Goal: Task Accomplishment & Management: Manage account settings

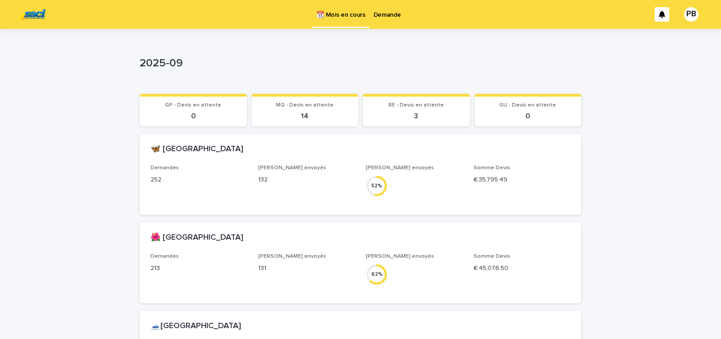
click at [386, 15] on p "Demande" at bounding box center [388, 9] width 28 height 19
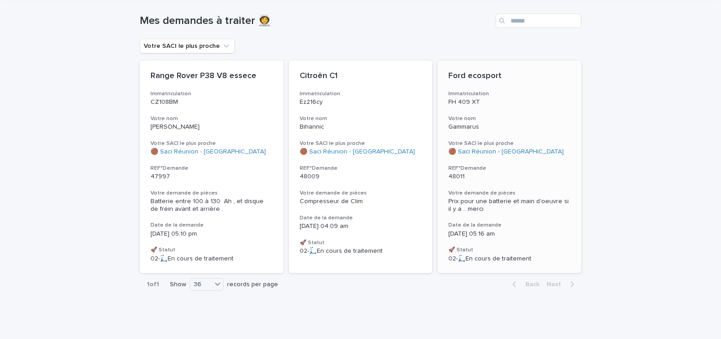
scroll to position [56, 0]
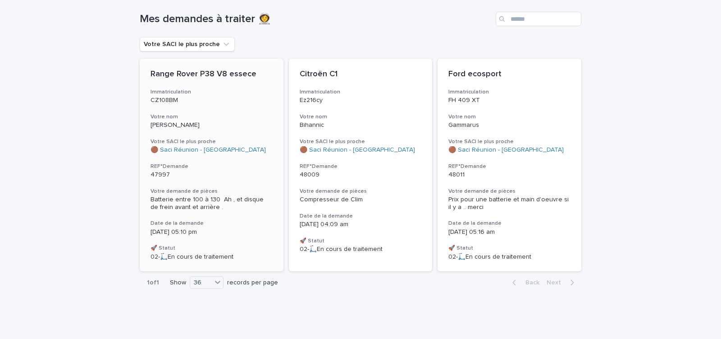
click at [236, 179] on div "Range Rover P38 V8 essece Immatriculation CZ108BM Votre nom aron Votre SACI le …" at bounding box center [212, 165] width 144 height 212
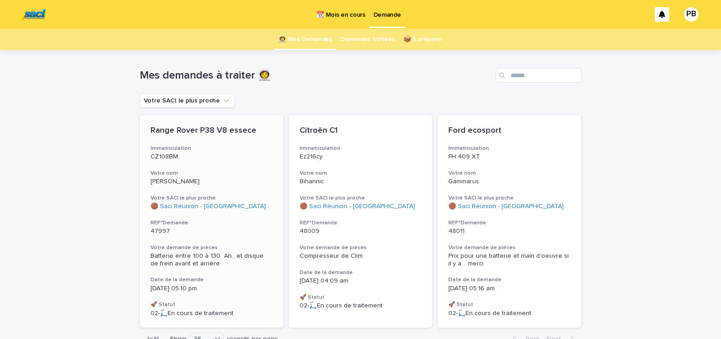
click at [258, 272] on div "Range Rover P38 V8 essece Immatriculation CZ108BM Votre nom aron Votre SACI le …" at bounding box center [212, 221] width 144 height 212
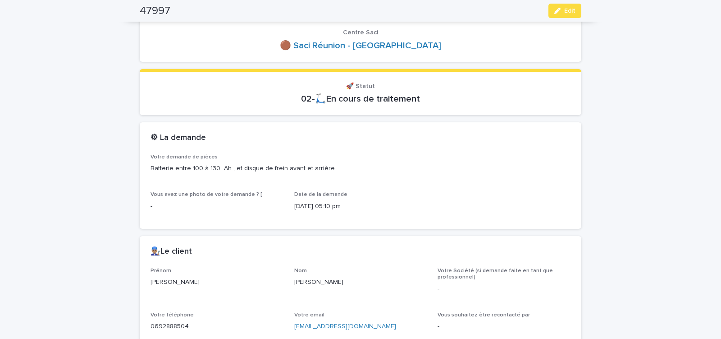
scroll to position [77, 0]
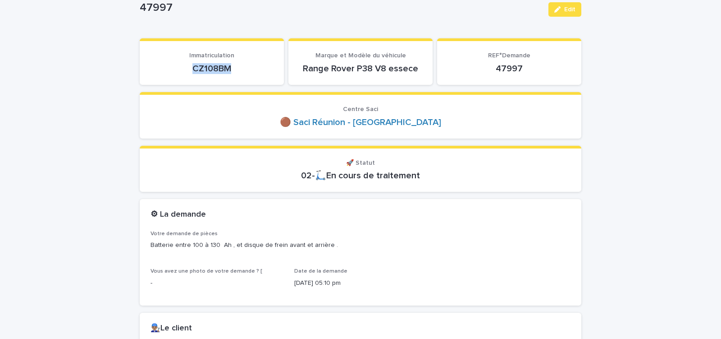
drag, startPoint x: 207, startPoint y: 67, endPoint x: 247, endPoint y: 67, distance: 39.7
click at [242, 67] on p "CZ108BM" at bounding box center [212, 68] width 123 height 11
copy p "CZ108BM"
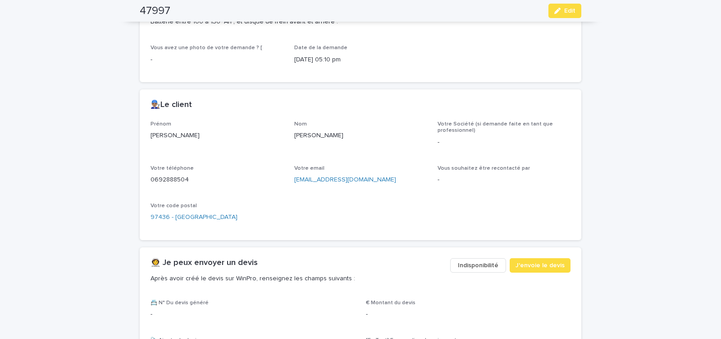
scroll to position [307, 0]
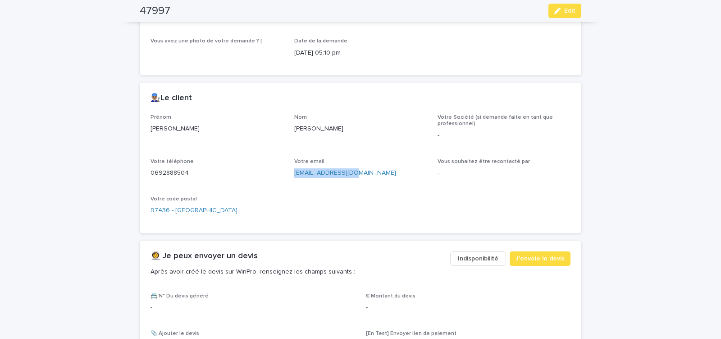
drag, startPoint x: 292, startPoint y: 180, endPoint x: 352, endPoint y: 180, distance: 59.5
click at [351, 180] on div "Votre email [PERSON_NAME][EMAIL_ADDRESS][DOMAIN_NAME]" at bounding box center [360, 171] width 133 height 27
copy link "[EMAIL_ADDRESS][DOMAIN_NAME]"
click at [558, 10] on icon "button" at bounding box center [558, 11] width 6 height 6
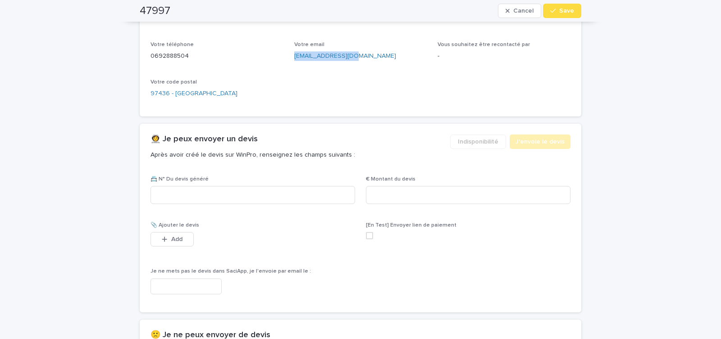
scroll to position [504, 0]
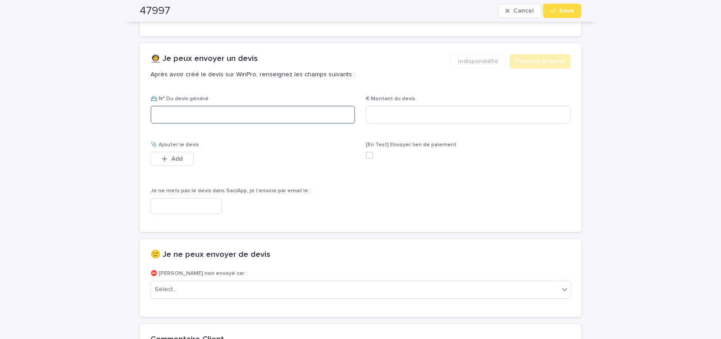
paste input "********"
type input "********"
click at [390, 115] on input at bounding box center [468, 115] width 205 height 18
type input "******"
click at [195, 209] on input "text" at bounding box center [186, 206] width 71 height 16
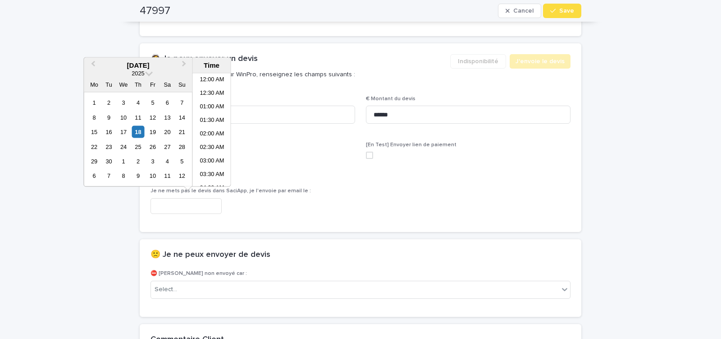
scroll to position [153, 0]
click at [212, 129] on li "07:30 AM" at bounding box center [212, 130] width 38 height 14
type input "**********"
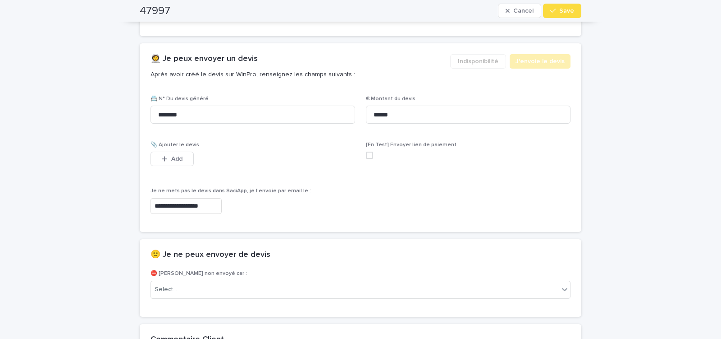
scroll to position [504, 0]
click at [561, 11] on span "Save" at bounding box center [567, 11] width 15 height 6
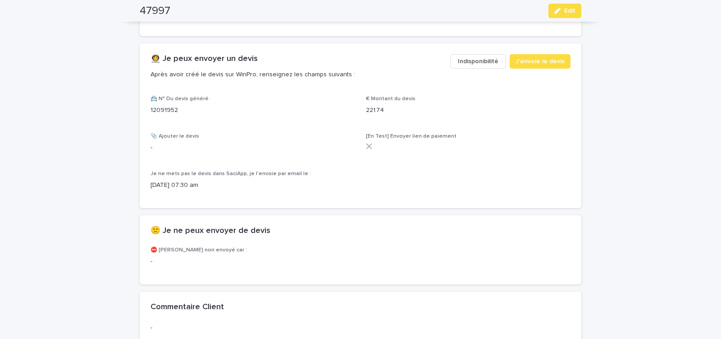
scroll to position [476, 0]
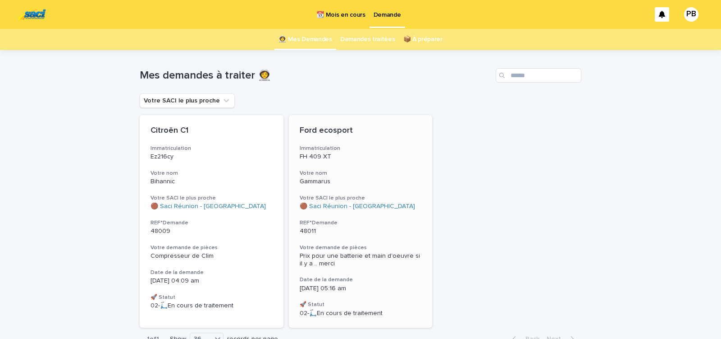
click at [386, 224] on h3 "REF°Demande" at bounding box center [361, 222] width 122 height 7
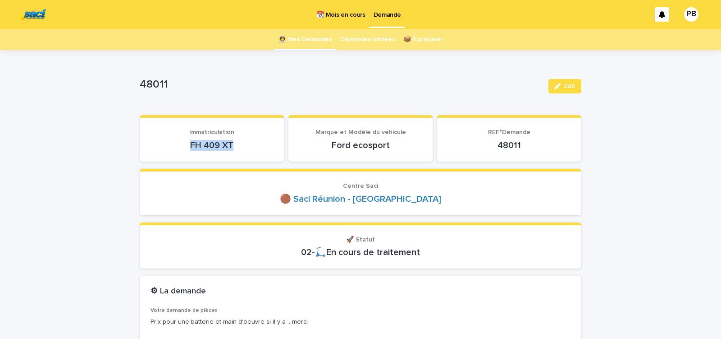
drag, startPoint x: 186, startPoint y: 150, endPoint x: 251, endPoint y: 150, distance: 65.4
click at [248, 150] on p "FH 409 XT" at bounding box center [212, 145] width 123 height 11
copy p "FH 409 XT"
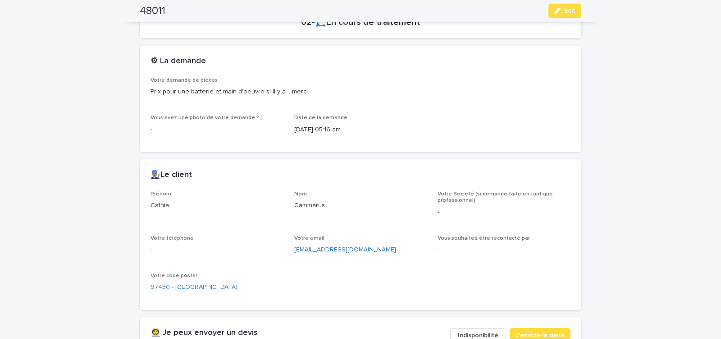
scroll to position [307, 0]
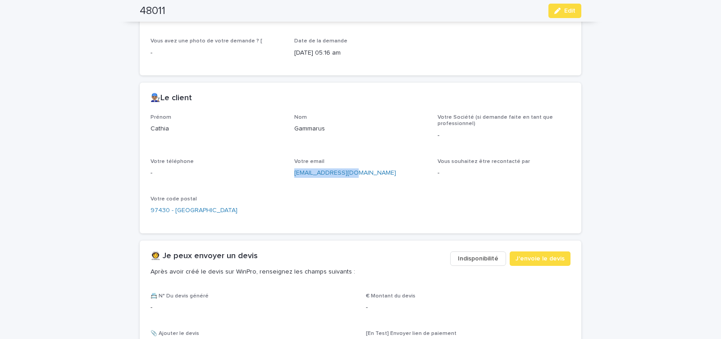
drag, startPoint x: 291, startPoint y: 177, endPoint x: 349, endPoint y: 179, distance: 57.7
click at [347, 179] on div "Prénom Cathia Nom Gammarus Votre Société (si demande faite en tant que professi…" at bounding box center [361, 168] width 420 height 108
copy link "[EMAIL_ADDRESS][DOMAIN_NAME]"
click at [563, 14] on button "Edit" at bounding box center [565, 11] width 33 height 14
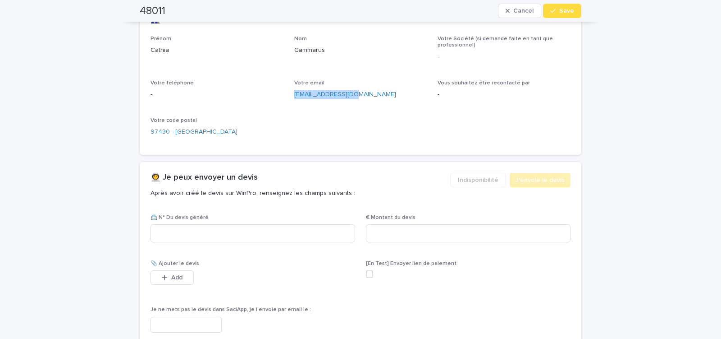
scroll to position [427, 0]
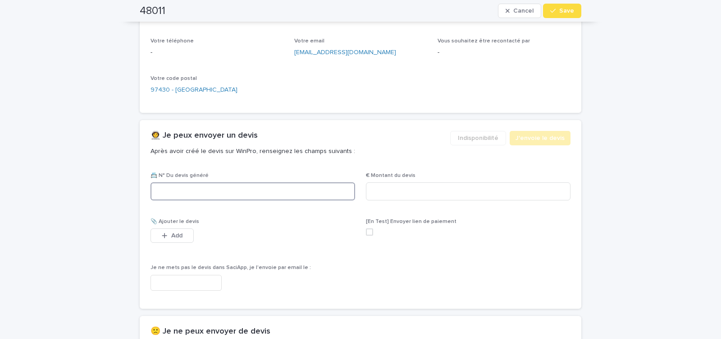
paste input "********"
type input "********"
click at [389, 189] on input at bounding box center [468, 191] width 205 height 18
type input "******"
drag, startPoint x: 205, startPoint y: 282, endPoint x: 235, endPoint y: 285, distance: 30.8
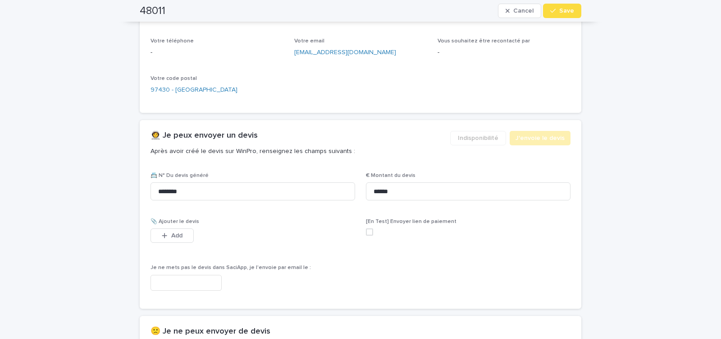
click at [205, 282] on input "text" at bounding box center [186, 283] width 71 height 16
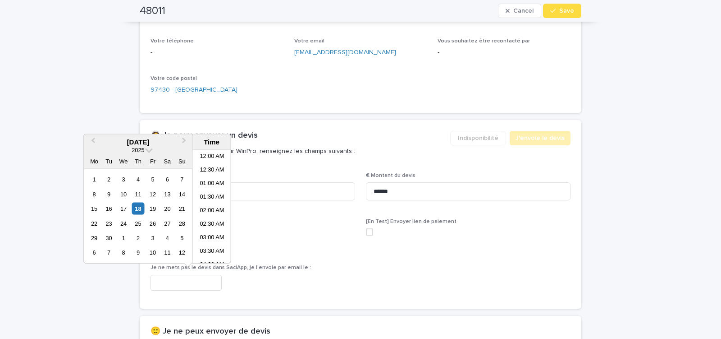
scroll to position [153, 0]
click at [211, 205] on li "07:30 AM" at bounding box center [212, 207] width 38 height 14
type input "**********"
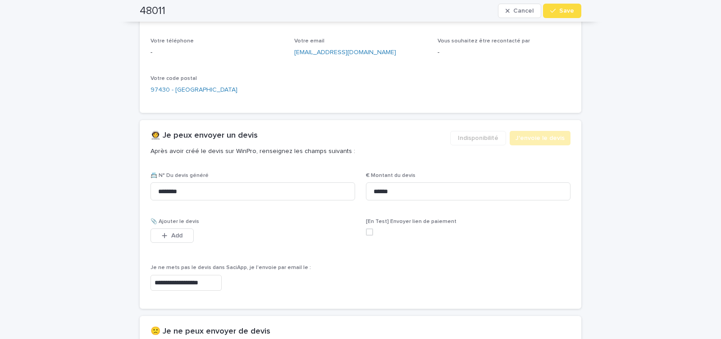
scroll to position [427, 0]
click at [551, 10] on icon "button" at bounding box center [553, 11] width 5 height 6
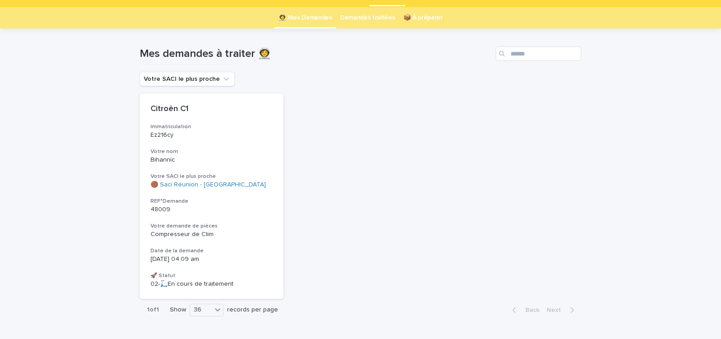
scroll to position [28, 0]
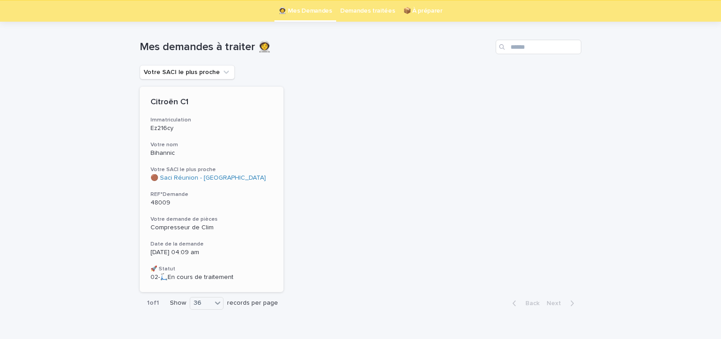
click at [228, 240] on div "Citroën C1 Immatriculation Ez216cy Votre nom Bihannic Votre SACI le plus proche…" at bounding box center [212, 189] width 144 height 205
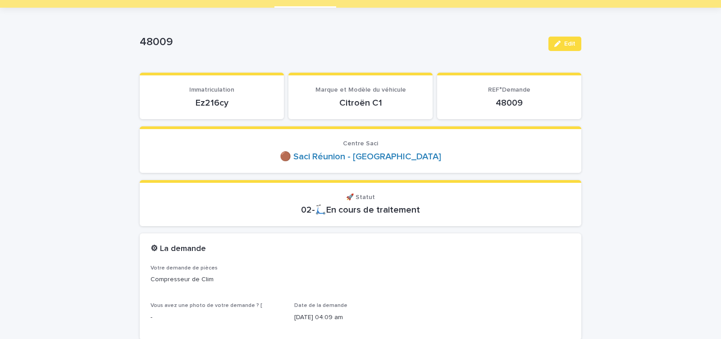
scroll to position [77, 0]
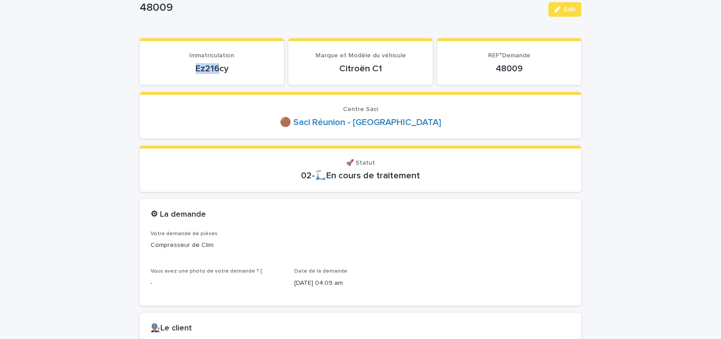
drag, startPoint x: 200, startPoint y: 72, endPoint x: 231, endPoint y: 75, distance: 31.7
click at [230, 74] on div "Ez216cy" at bounding box center [212, 67] width 123 height 13
copy p "Ez216cy"
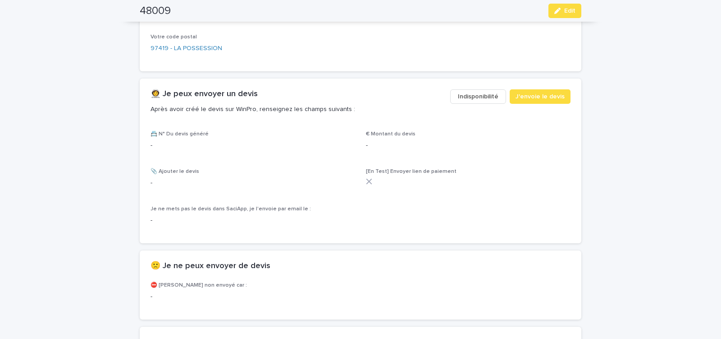
scroll to position [537, 0]
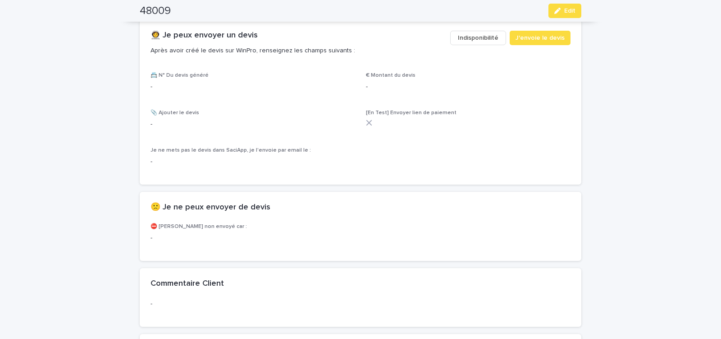
click at [473, 33] on span "Indisponibilité" at bounding box center [478, 37] width 41 height 9
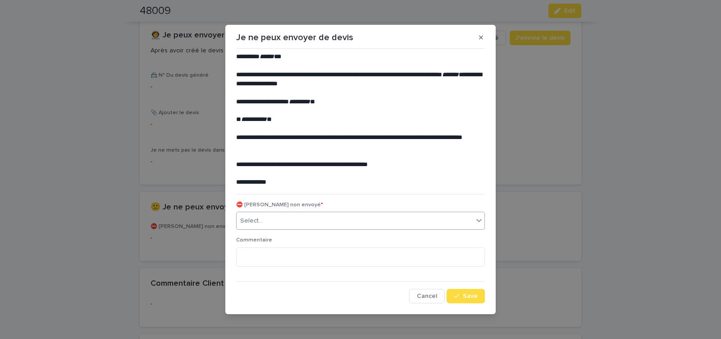
click at [303, 218] on div "Select..." at bounding box center [355, 220] width 237 height 15
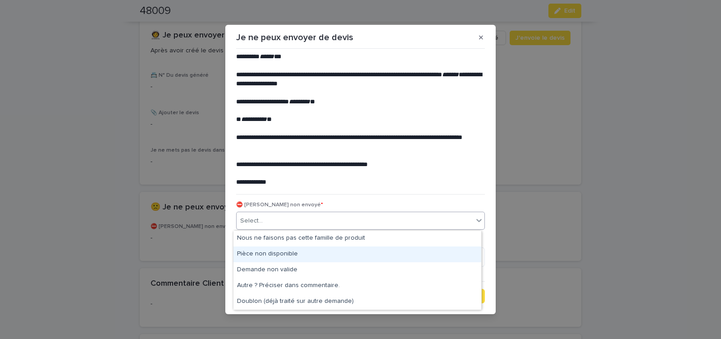
click at [282, 253] on div "Pièce non disponible" at bounding box center [358, 254] width 248 height 16
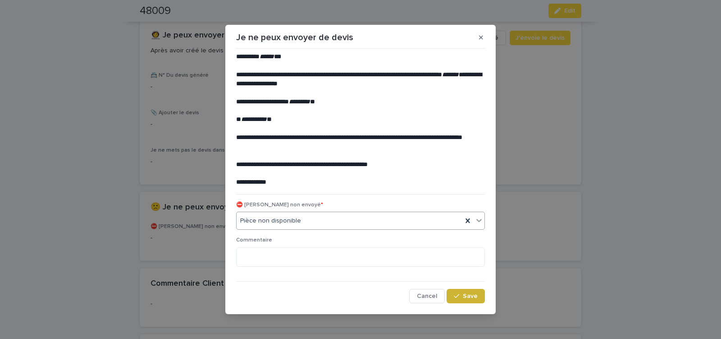
click at [457, 299] on button "Save" at bounding box center [466, 296] width 38 height 14
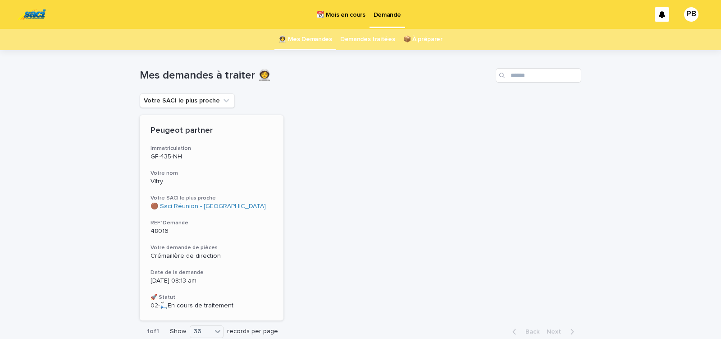
click at [257, 198] on h3 "Votre SACI le plus proche" at bounding box center [212, 197] width 122 height 7
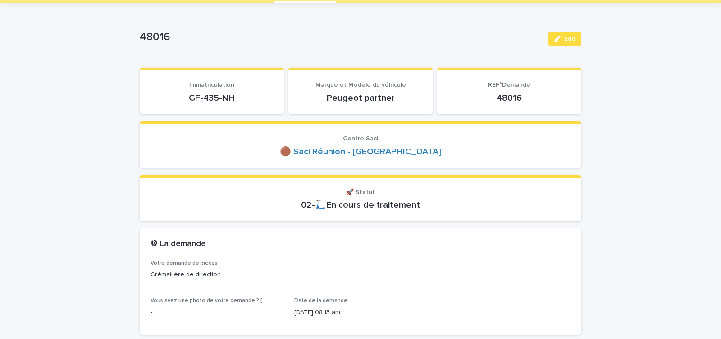
scroll to position [77, 0]
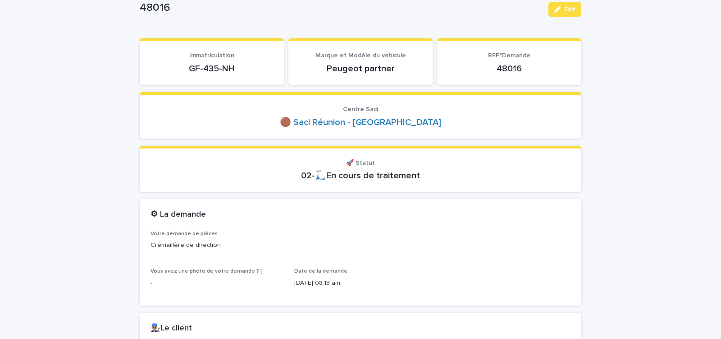
drag, startPoint x: 183, startPoint y: 73, endPoint x: 265, endPoint y: 70, distance: 82.6
click at [265, 70] on p "GF-435-NH" at bounding box center [212, 68] width 123 height 11
copy p "GF-435-NH"
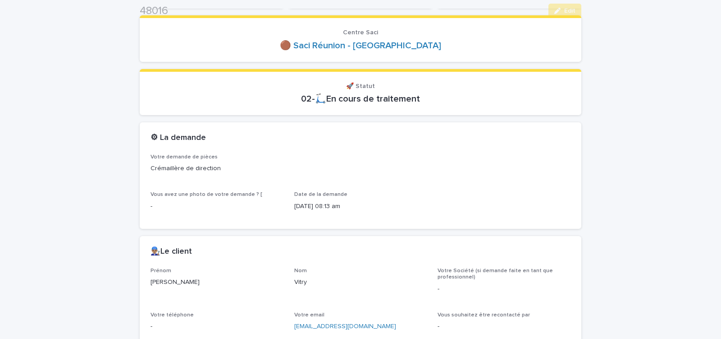
scroll to position [345, 0]
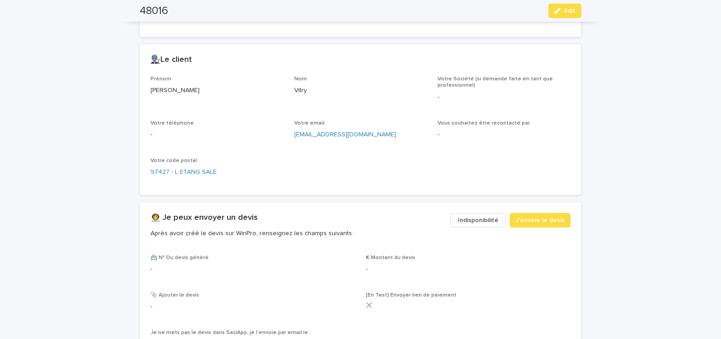
click at [478, 218] on span "Indisponibilité" at bounding box center [478, 220] width 41 height 9
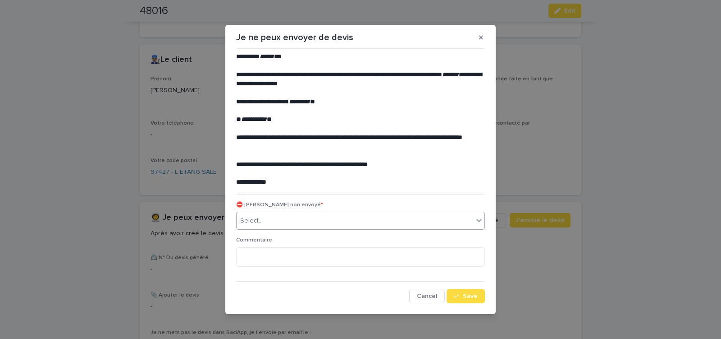
click at [351, 221] on div "Select..." at bounding box center [355, 220] width 237 height 15
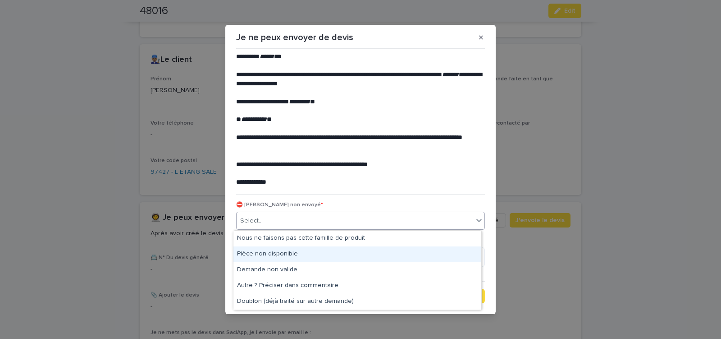
click at [325, 252] on div "Pièce non disponible" at bounding box center [358, 254] width 248 height 16
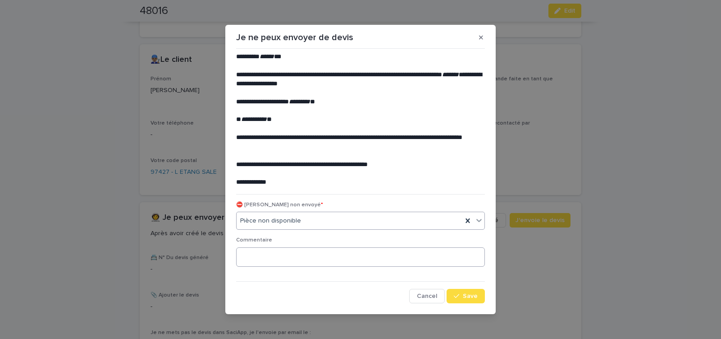
drag, startPoint x: 452, startPoint y: 294, endPoint x: 388, endPoint y: 258, distance: 73.7
click at [454, 294] on icon "button" at bounding box center [456, 296] width 5 height 6
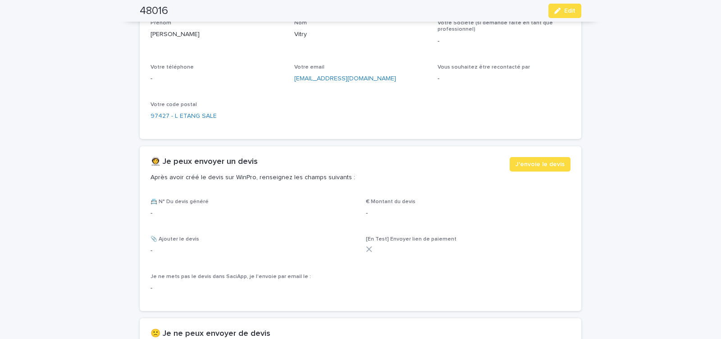
scroll to position [460, 0]
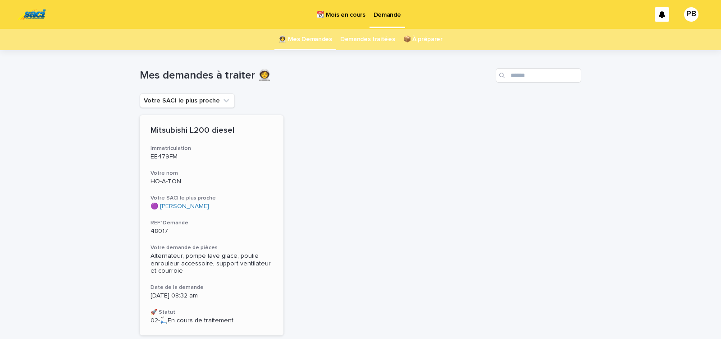
click at [238, 171] on h3 "Votre nom" at bounding box center [212, 173] width 122 height 7
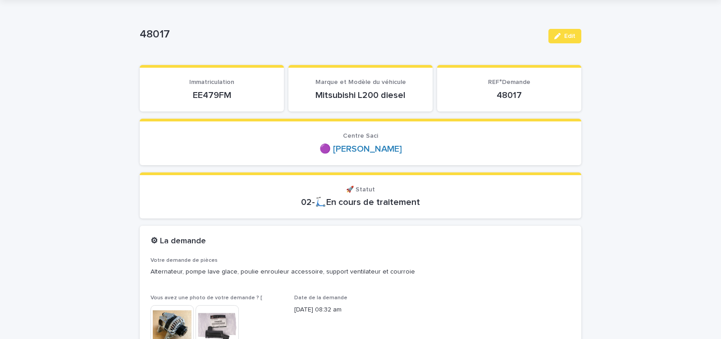
scroll to position [38, 0]
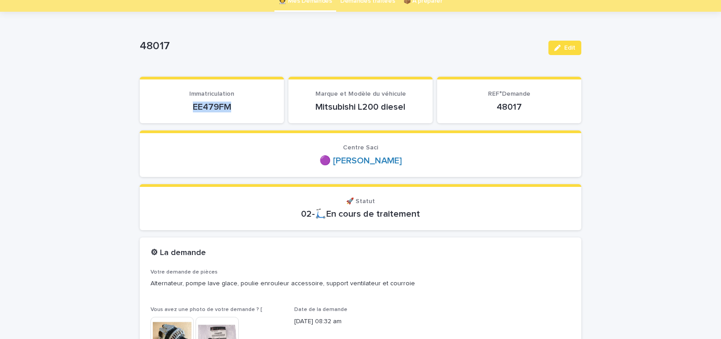
drag, startPoint x: 187, startPoint y: 107, endPoint x: 238, endPoint y: 105, distance: 51.5
click at [236, 105] on p "EE479FM" at bounding box center [212, 106] width 123 height 11
copy p "EE479FM"
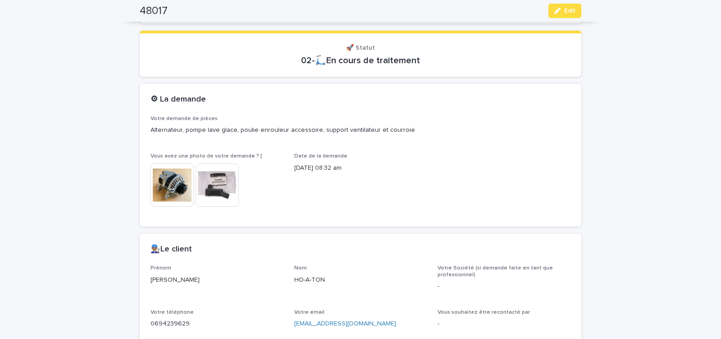
scroll to position [307, 0]
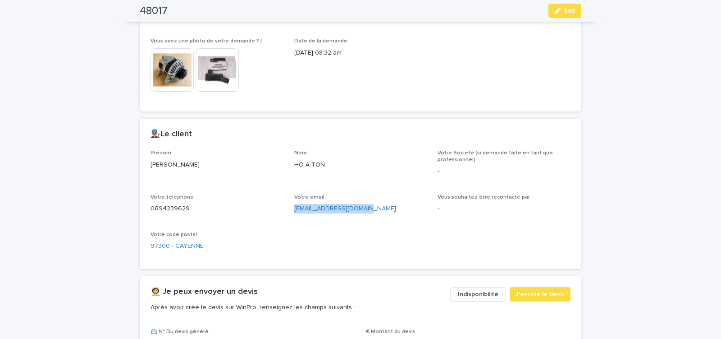
drag, startPoint x: 292, startPoint y: 212, endPoint x: 363, endPoint y: 217, distance: 71.4
click at [362, 213] on div "[EMAIL_ADDRESS][DOMAIN_NAME]" at bounding box center [360, 207] width 133 height 11
copy link "[EMAIL_ADDRESS][DOMAIN_NAME]"
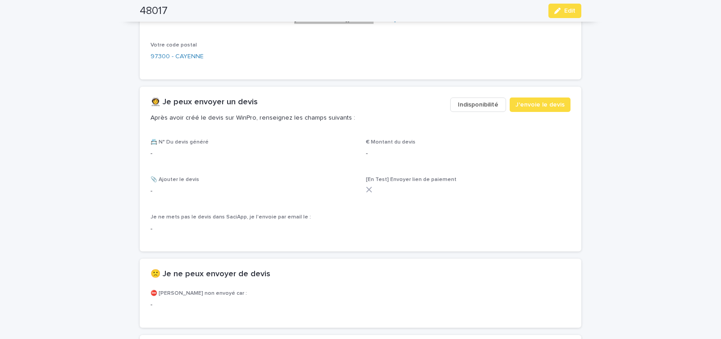
scroll to position [498, 0]
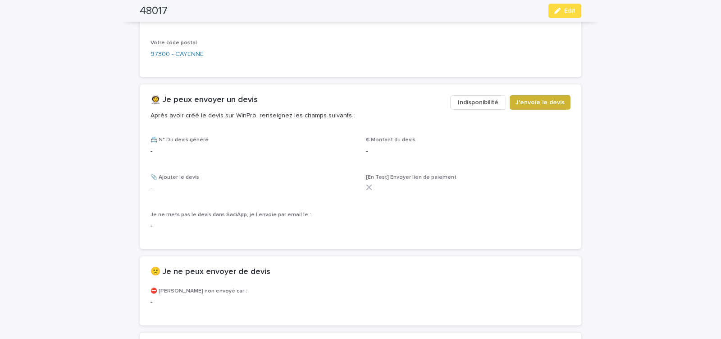
click at [545, 104] on span "J'envoie le devis" at bounding box center [540, 102] width 49 height 9
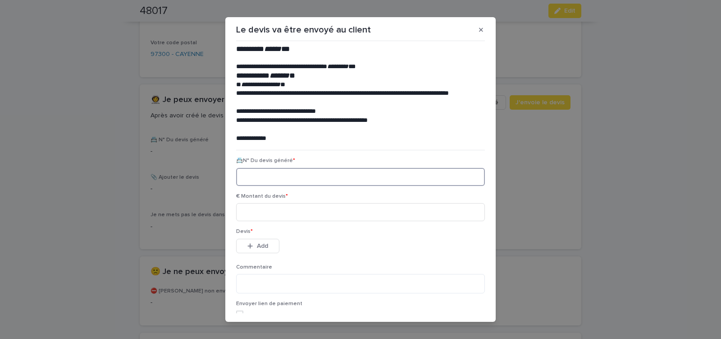
paste input "********"
type input "********"
click at [274, 218] on input at bounding box center [360, 212] width 249 height 18
type input "*****"
click at [266, 247] on button "Add" at bounding box center [257, 246] width 43 height 14
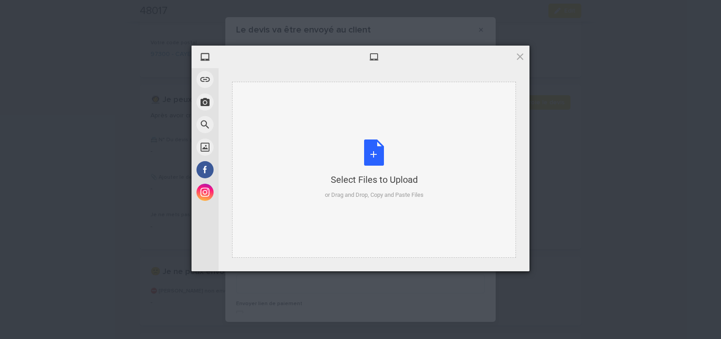
click at [371, 154] on div "Select Files to Upload or Drag and Drop, Copy and Paste Files" at bounding box center [374, 169] width 99 height 60
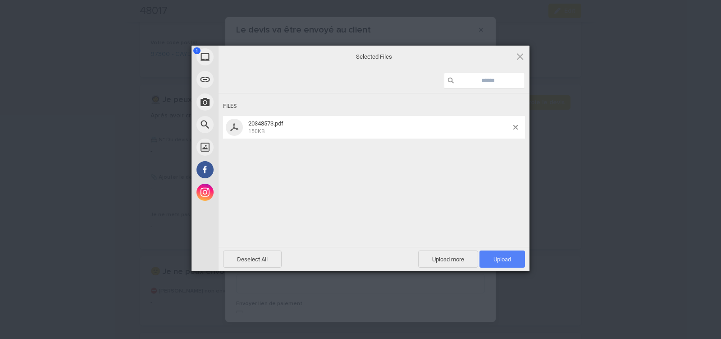
click at [509, 258] on span "Upload 1" at bounding box center [503, 259] width 18 height 7
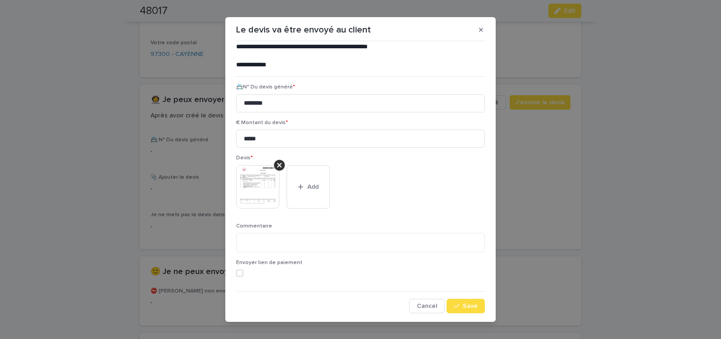
scroll to position [10, 0]
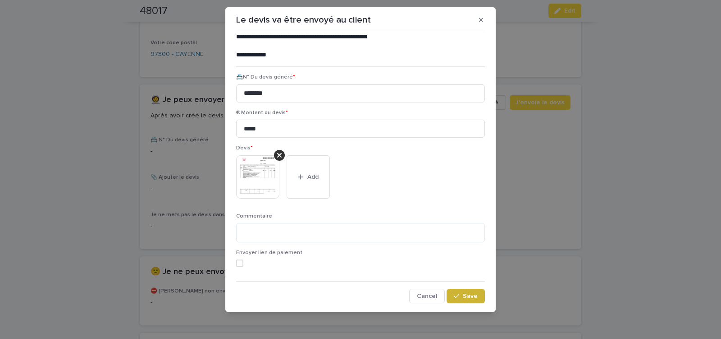
click at [464, 296] on span "Save" at bounding box center [470, 296] width 15 height 6
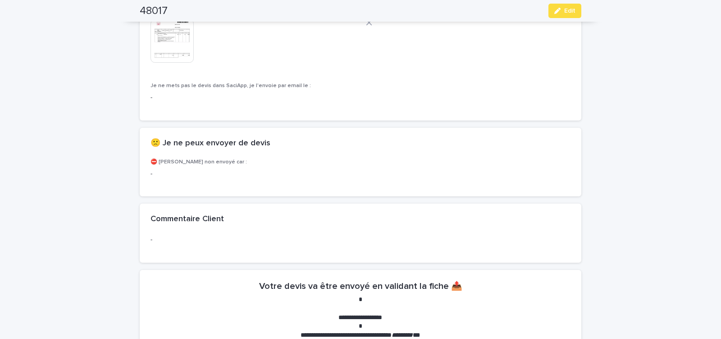
scroll to position [510, 0]
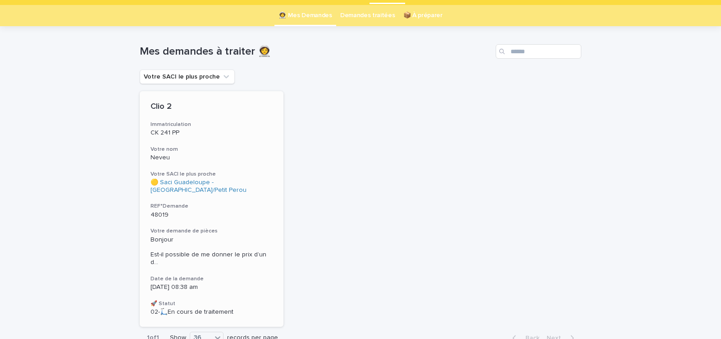
scroll to position [38, 0]
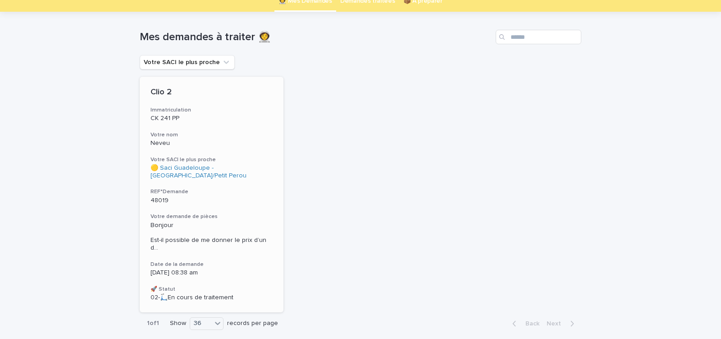
click at [249, 216] on h3 "Votre demande de pièces" at bounding box center [212, 216] width 122 height 7
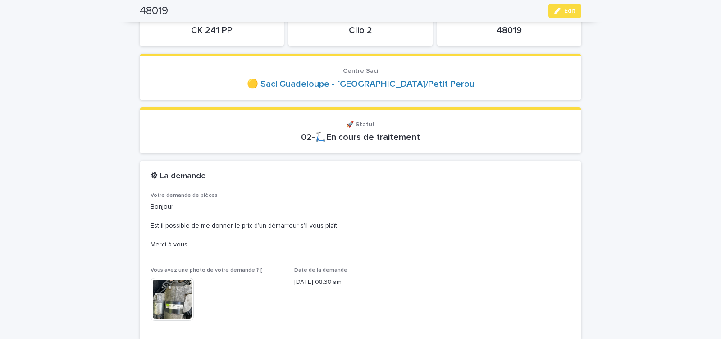
scroll to position [38, 0]
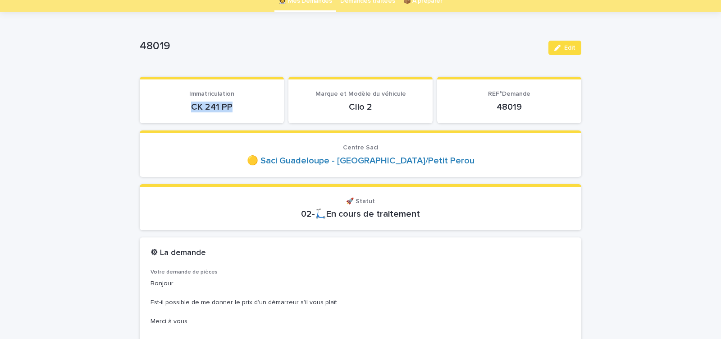
drag, startPoint x: 188, startPoint y: 108, endPoint x: 233, endPoint y: 107, distance: 45.1
click at [232, 107] on p "CK 241 PP" at bounding box center [212, 106] width 123 height 11
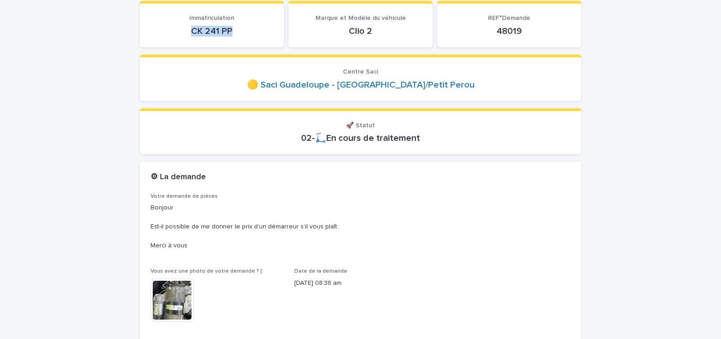
scroll to position [192, 0]
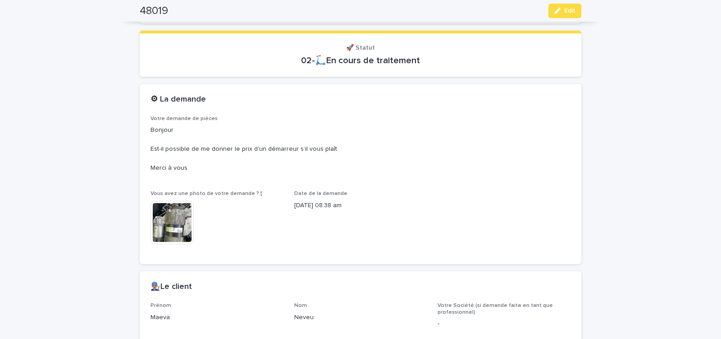
click at [175, 225] on img at bounding box center [172, 222] width 43 height 43
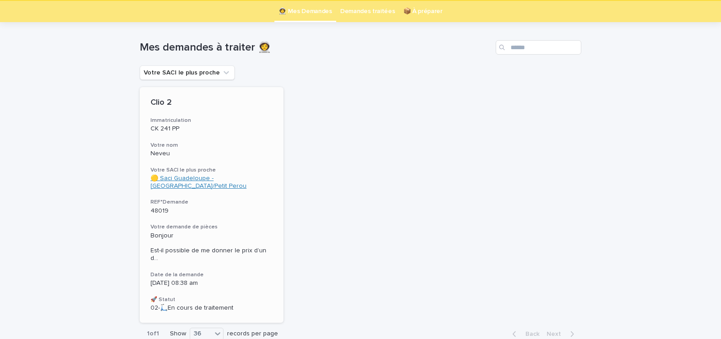
scroll to position [29, 0]
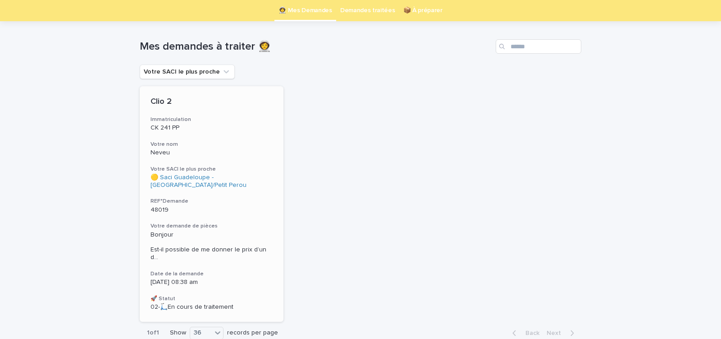
click at [240, 217] on div "Clio 2 Immatriculation CK 241 PP Votre nom Neveu Votre SACI le plus proche 🟡 Sa…" at bounding box center [212, 203] width 144 height 235
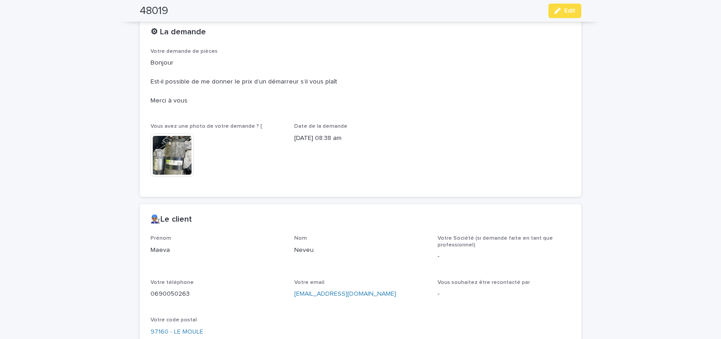
scroll to position [374, 0]
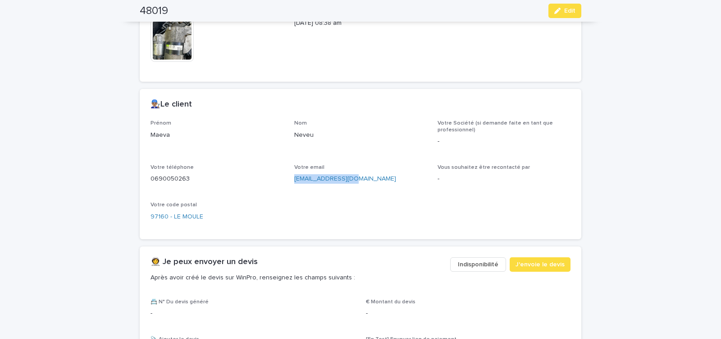
drag, startPoint x: 307, startPoint y: 184, endPoint x: 362, endPoint y: 188, distance: 55.6
click at [362, 188] on div "[PERSON_NAME] Nom Neveu Votre Société (si demande faite en tant que professionn…" at bounding box center [361, 174] width 420 height 108
click at [539, 264] on span "J'envoie le devis" at bounding box center [540, 264] width 49 height 9
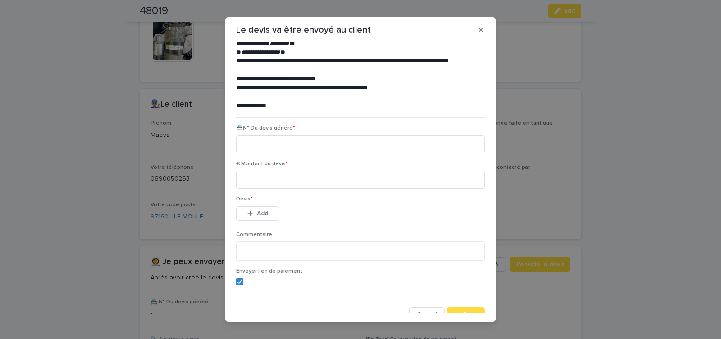
scroll to position [41, 0]
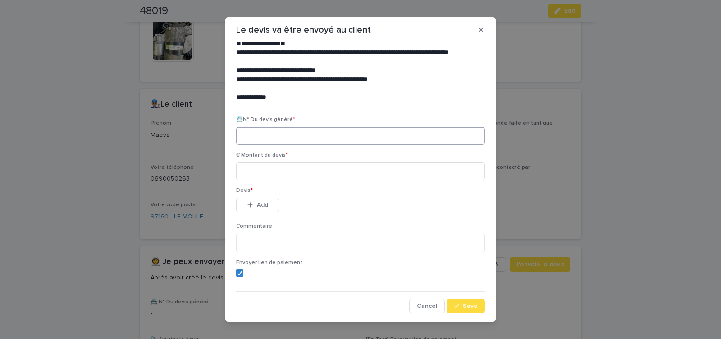
paste input "********"
click at [237, 275] on div at bounding box center [239, 272] width 5 height 5
type input "********"
drag, startPoint x: 262, startPoint y: 170, endPoint x: 237, endPoint y: 180, distance: 27.5
click at [262, 169] on input at bounding box center [360, 171] width 249 height 18
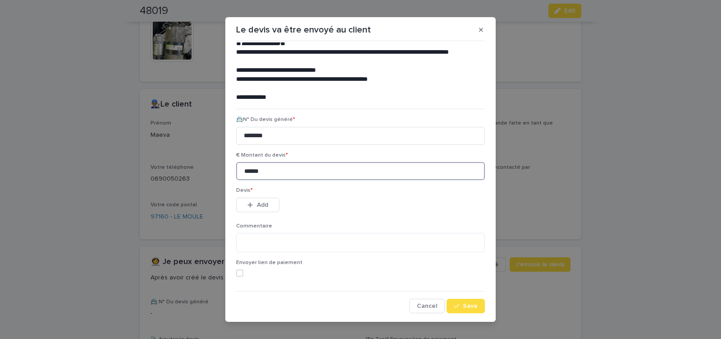
type input "******"
click at [264, 202] on span "Add" at bounding box center [262, 205] width 11 height 6
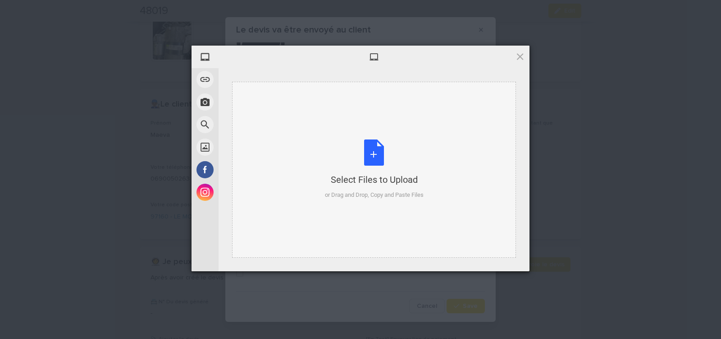
click at [373, 145] on div "Select Files to Upload or Drag and Drop, Copy and Paste Files" at bounding box center [374, 169] width 99 height 60
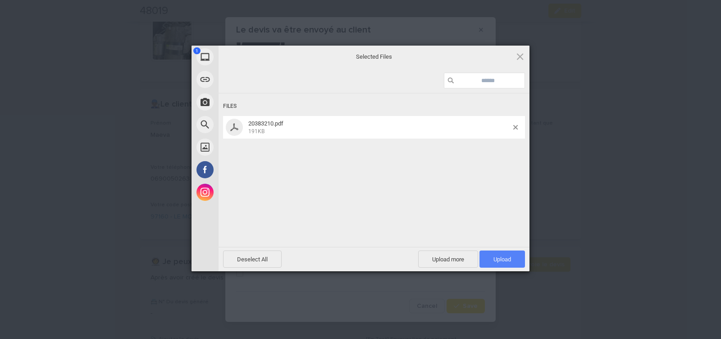
click at [499, 256] on span "Upload 1" at bounding box center [503, 258] width 46 height 17
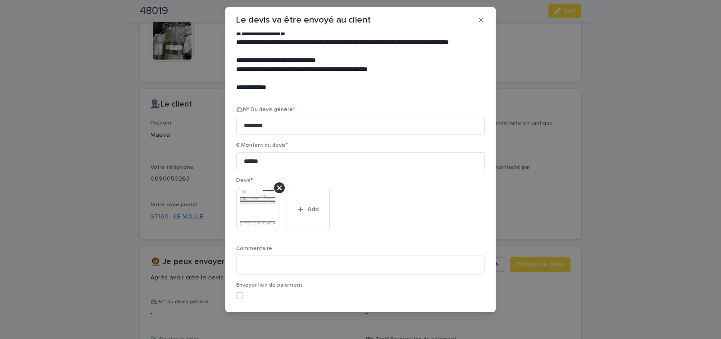
scroll to position [74, 0]
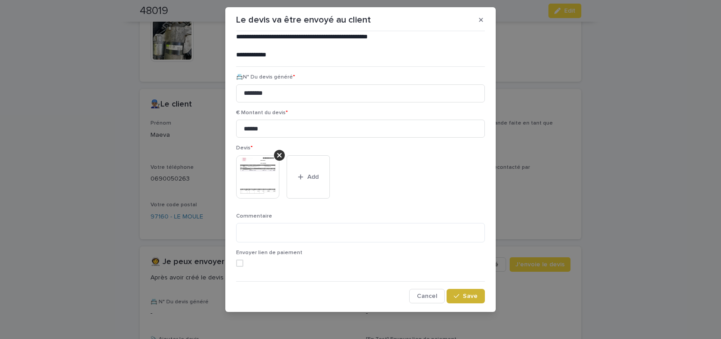
click at [468, 294] on span "Save" at bounding box center [470, 296] width 15 height 6
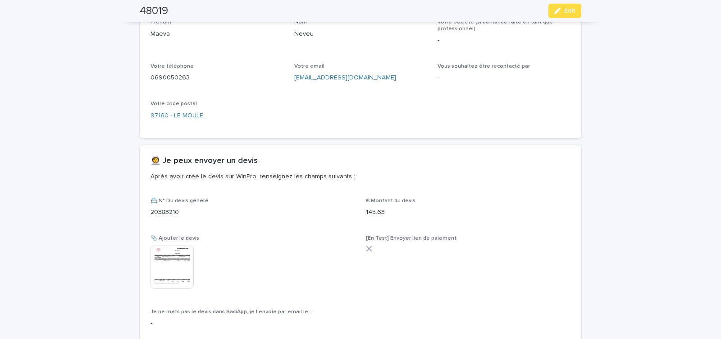
scroll to position [539, 0]
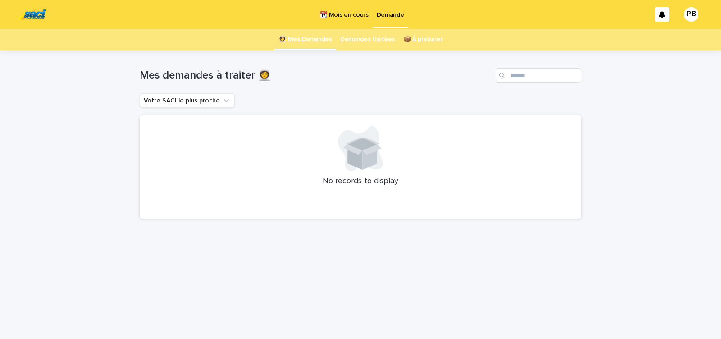
click at [348, 12] on p "📆 Mois en cours" at bounding box center [344, 9] width 49 height 19
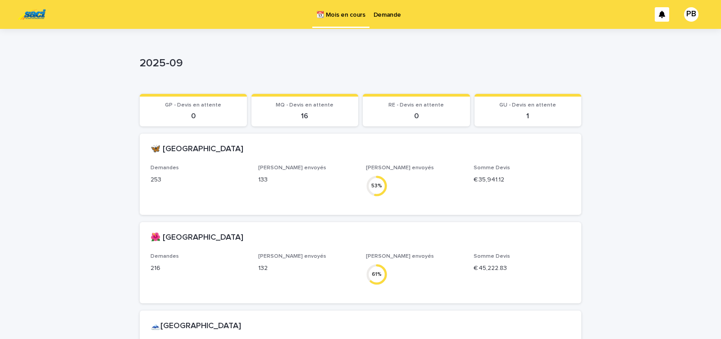
click at [381, 14] on p "Demande" at bounding box center [388, 9] width 28 height 19
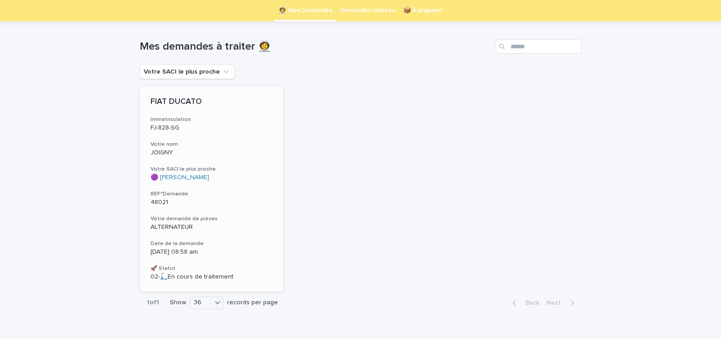
scroll to position [38, 0]
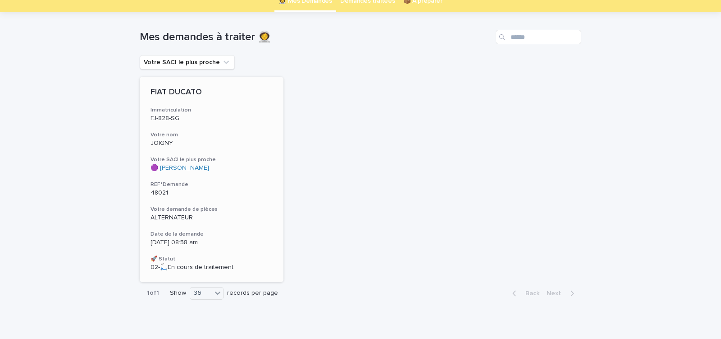
click at [233, 170] on div "🟣 [PERSON_NAME]" at bounding box center [212, 168] width 122 height 8
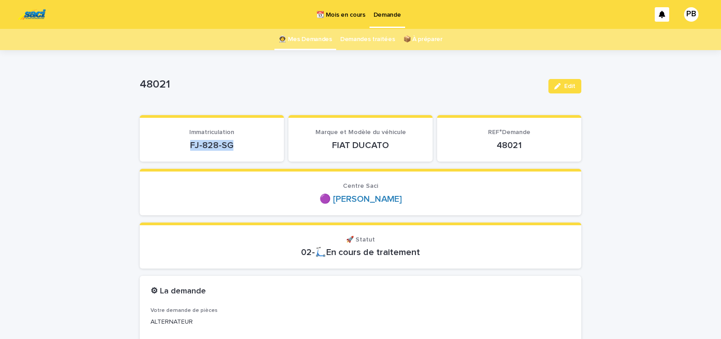
drag, startPoint x: 187, startPoint y: 148, endPoint x: 254, endPoint y: 147, distance: 67.2
click at [253, 147] on p "FJ-828-SG" at bounding box center [212, 145] width 123 height 11
copy p "FJ-828-SG"
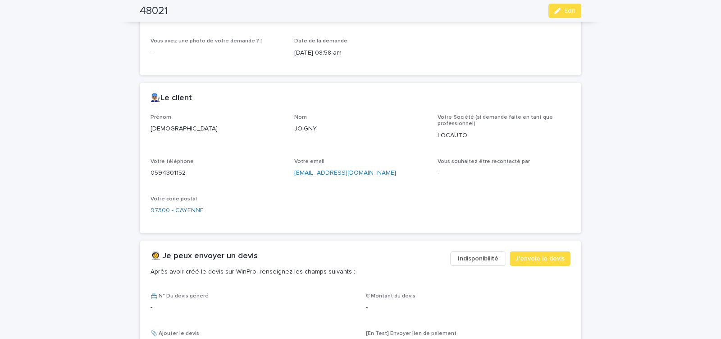
scroll to position [422, 0]
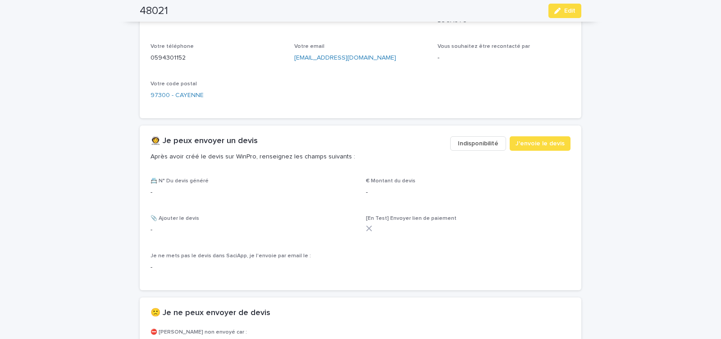
click at [467, 142] on span "Indisponibilité" at bounding box center [478, 143] width 41 height 9
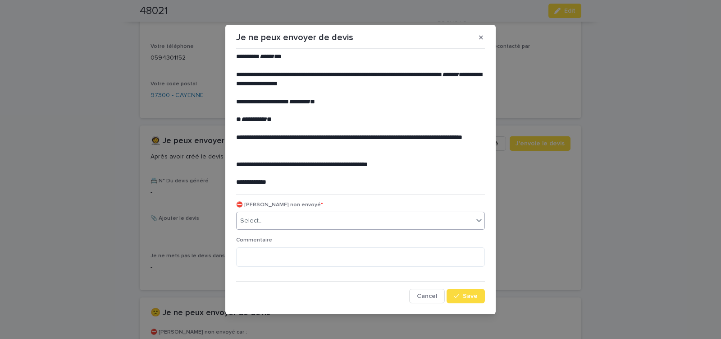
click at [272, 219] on div "Select..." at bounding box center [355, 220] width 237 height 15
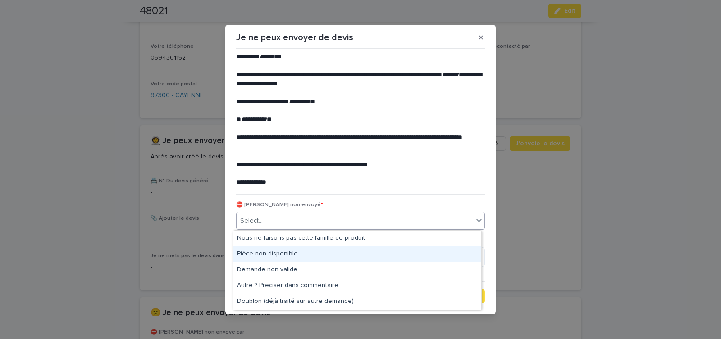
click at [271, 256] on div "Pièce non disponible" at bounding box center [358, 254] width 248 height 16
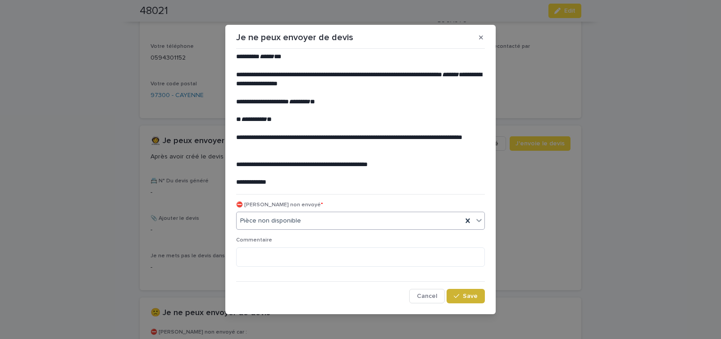
click at [468, 298] on span "Save" at bounding box center [470, 296] width 15 height 6
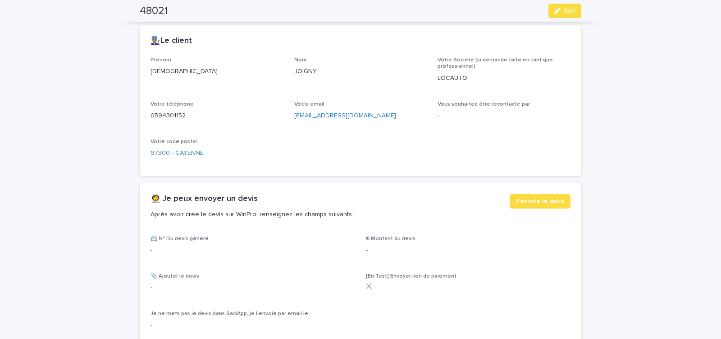
scroll to position [211, 0]
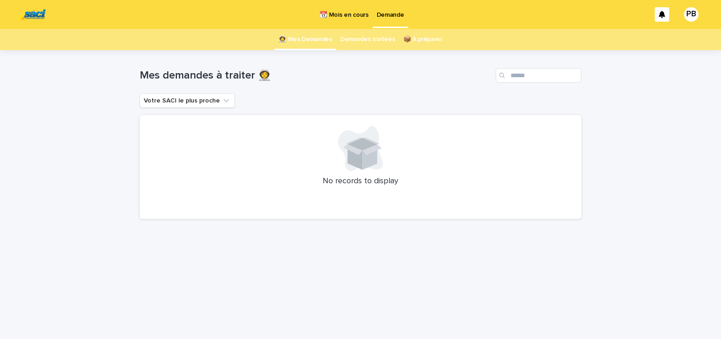
click at [342, 13] on p "📆 Mois en cours" at bounding box center [344, 9] width 49 height 19
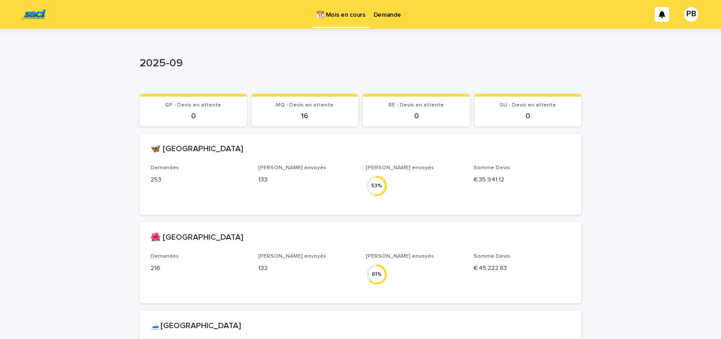
click at [394, 17] on p "Demande" at bounding box center [388, 9] width 28 height 19
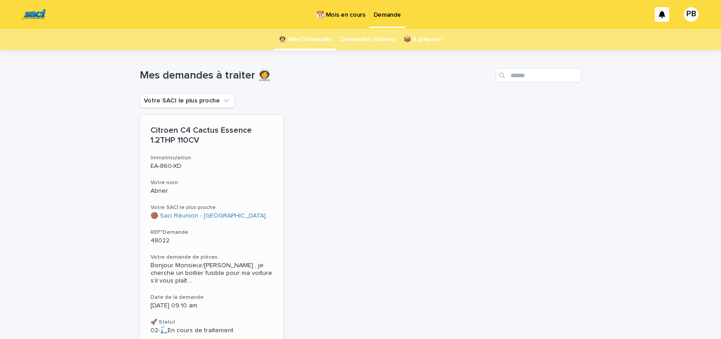
click at [250, 213] on div "🟤 Saci Réunion - [GEOGRAPHIC_DATA]" at bounding box center [212, 216] width 122 height 8
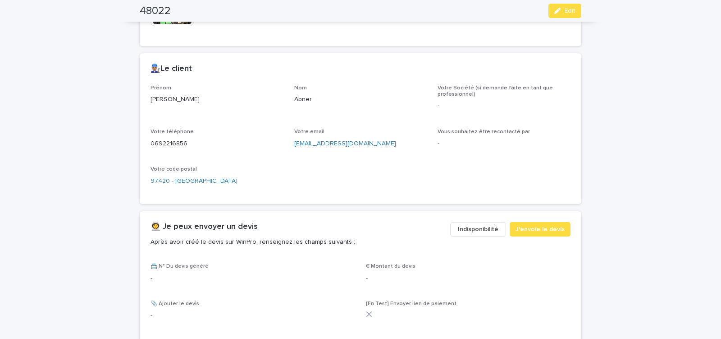
scroll to position [460, 0]
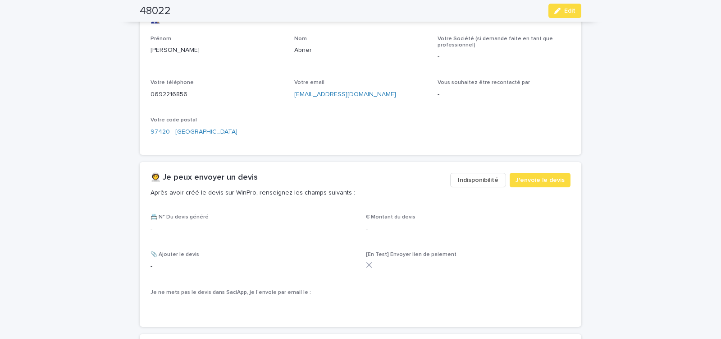
click at [483, 180] on span "Indisponibilité" at bounding box center [478, 179] width 41 height 9
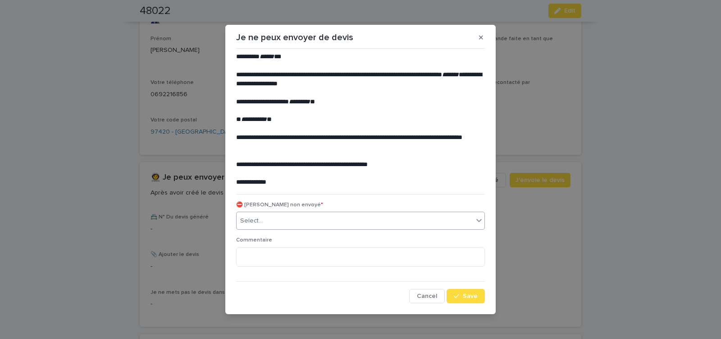
click at [306, 225] on div "Select..." at bounding box center [355, 220] width 237 height 15
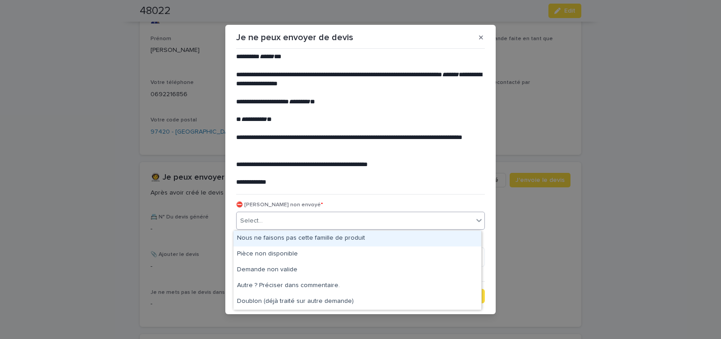
click at [290, 235] on div "Nous ne faisons pas cette famille de produit" at bounding box center [358, 238] width 248 height 16
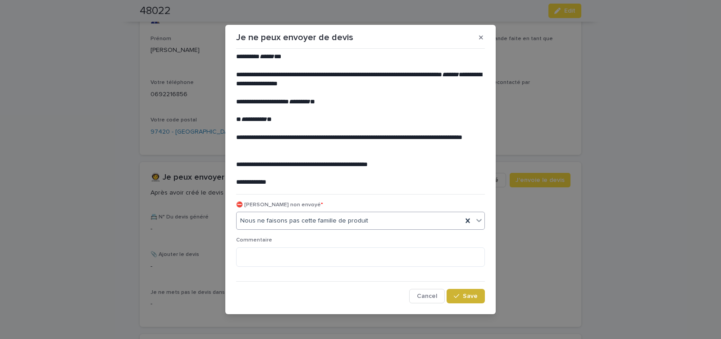
click at [459, 294] on div "button" at bounding box center [458, 296] width 9 height 6
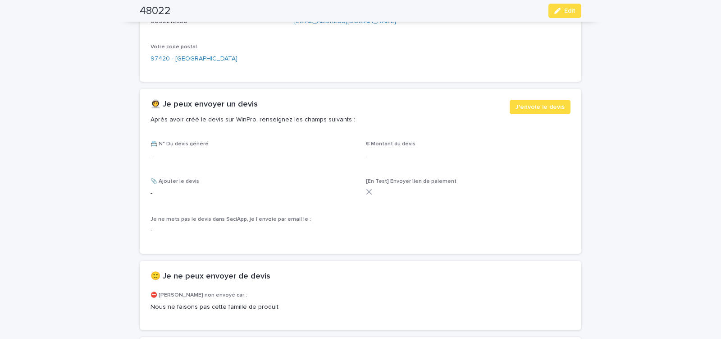
scroll to position [575, 0]
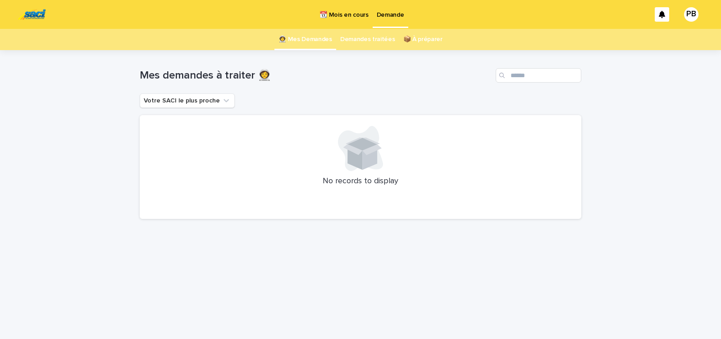
click at [344, 15] on p "📆 Mois en cours" at bounding box center [344, 9] width 49 height 19
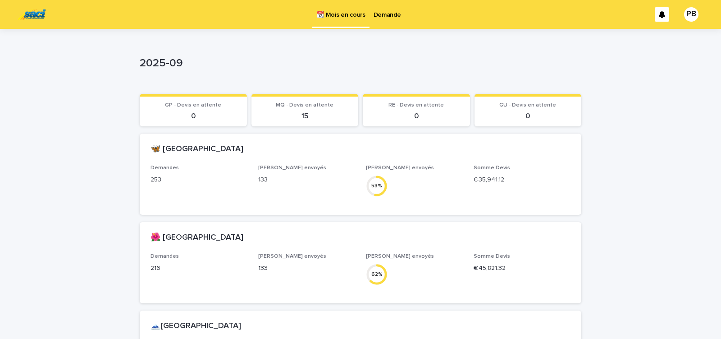
click at [517, 64] on p "2025-09" at bounding box center [359, 63] width 438 height 13
click at [386, 16] on p "Demande" at bounding box center [388, 9] width 28 height 19
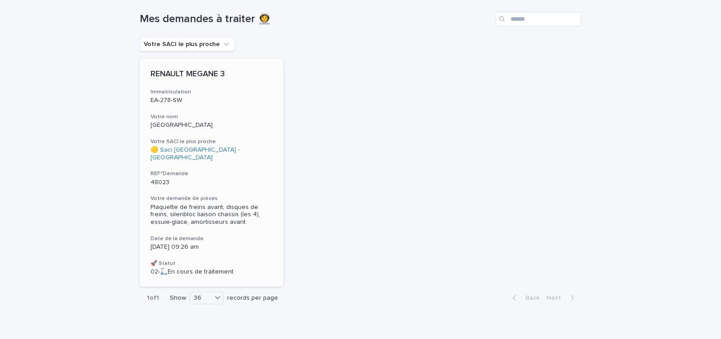
scroll to position [64, 0]
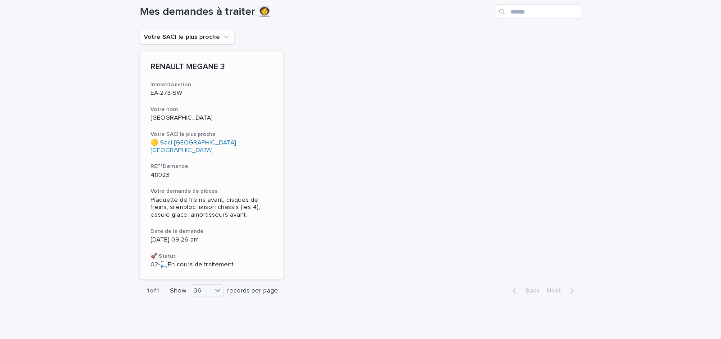
click at [258, 154] on div "RENAULT MEGANE 3 Immatriculation EA-278-SW Votre nom AMIENS Votre SACI le plus …" at bounding box center [212, 165] width 144 height 228
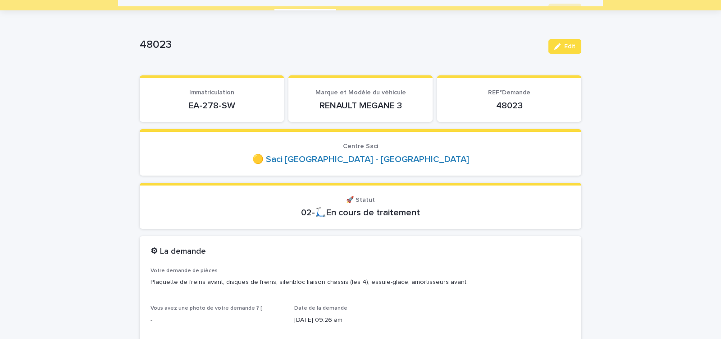
scroll to position [38, 0]
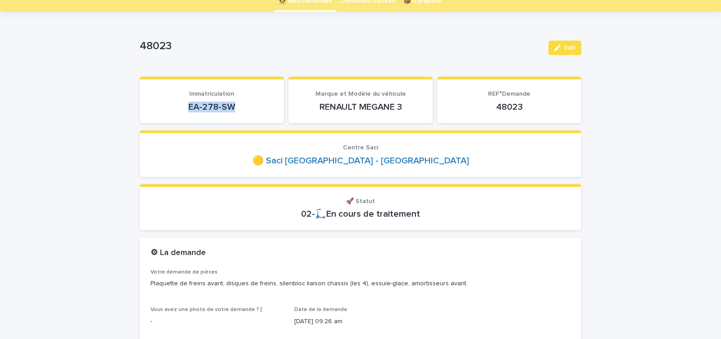
drag, startPoint x: 183, startPoint y: 111, endPoint x: 243, endPoint y: 107, distance: 60.5
click at [240, 109] on p "EA-278-SW" at bounding box center [212, 106] width 123 height 11
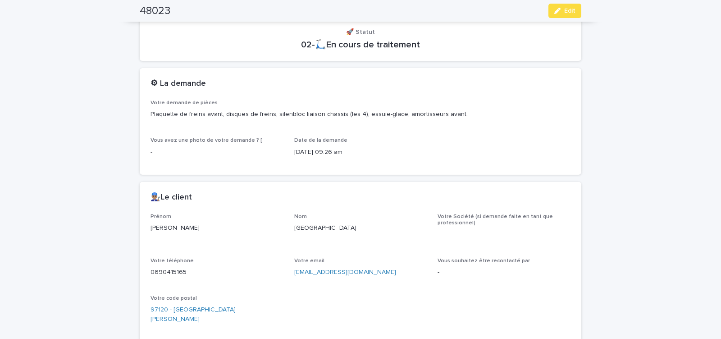
scroll to position [268, 0]
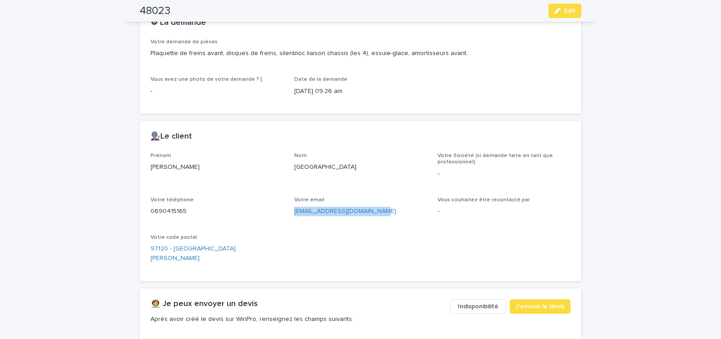
drag, startPoint x: 290, startPoint y: 213, endPoint x: 381, endPoint y: 221, distance: 91.8
click at [379, 221] on div "Prénom Thierry Nom AMIENS Votre Société (si demande faite en tant que professio…" at bounding box center [361, 211] width 420 height 118
copy link "thierryamienspro@gmail.com"
click at [528, 302] on span "J'envoie le devis" at bounding box center [540, 306] width 49 height 9
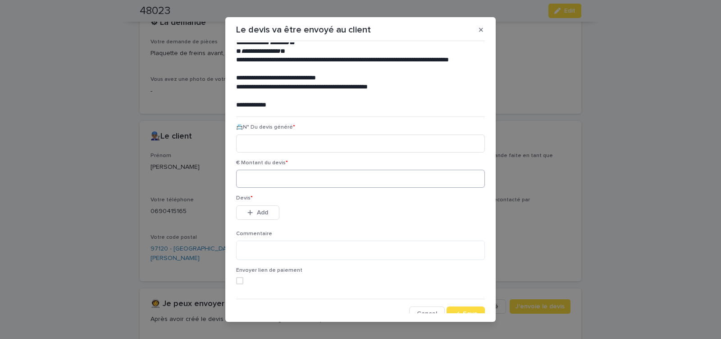
scroll to position [41, 0]
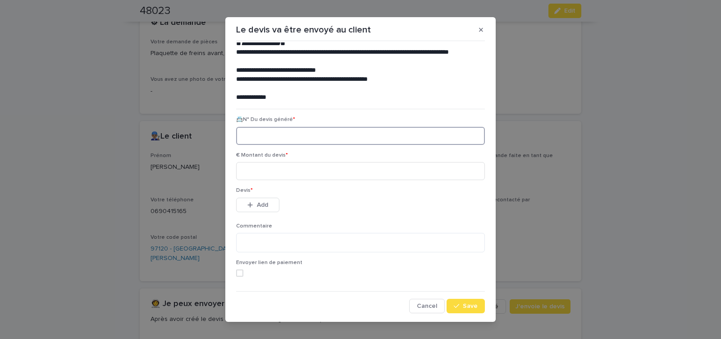
paste input "********"
type input "********"
drag, startPoint x: 263, startPoint y: 173, endPoint x: 124, endPoint y: 236, distance: 153.0
click at [263, 173] on input at bounding box center [360, 171] width 249 height 18
type input "******"
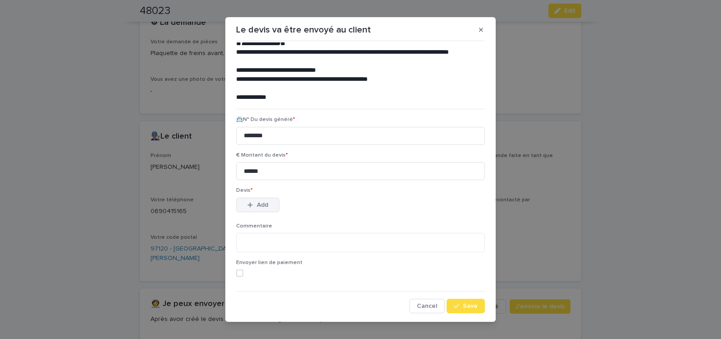
click at [257, 205] on span "Add" at bounding box center [262, 205] width 11 height 6
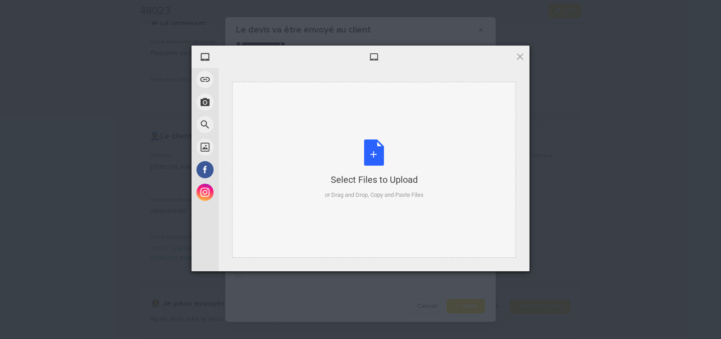
click at [372, 151] on div "Select Files to Upload or Drag and Drop, Copy and Paste Files" at bounding box center [374, 169] width 99 height 60
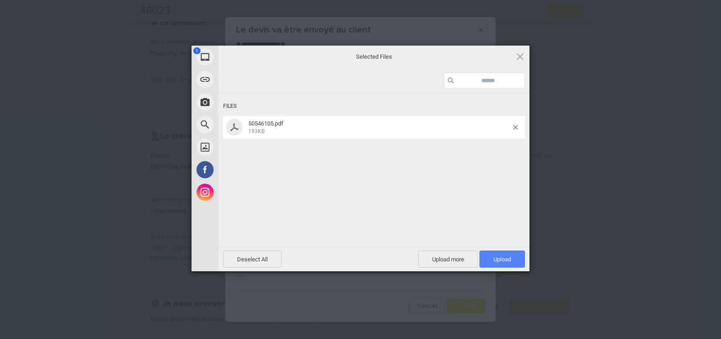
click at [489, 257] on span "Upload 1" at bounding box center [503, 258] width 46 height 17
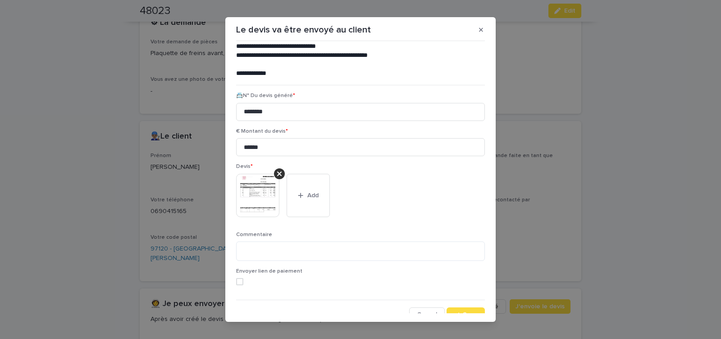
scroll to position [74, 0]
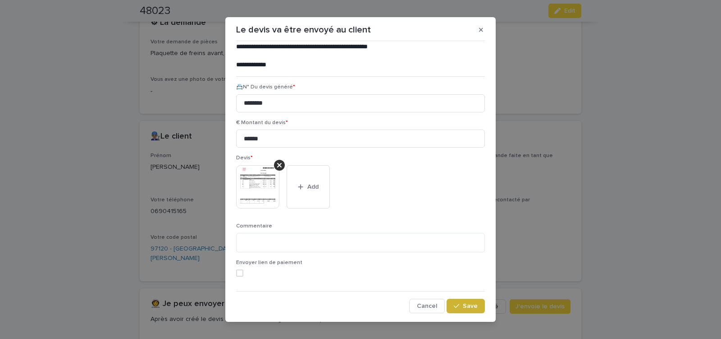
click at [465, 310] on button "Save" at bounding box center [466, 306] width 38 height 14
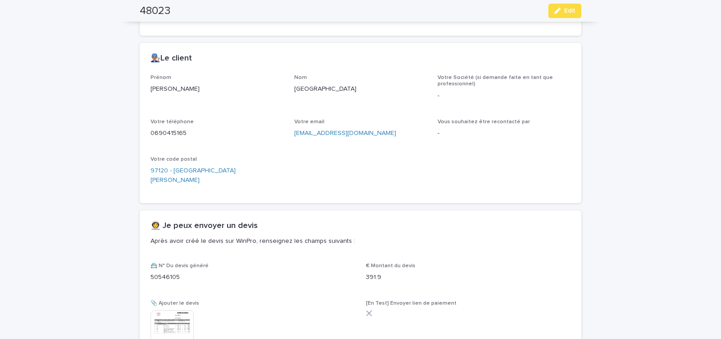
scroll to position [433, 0]
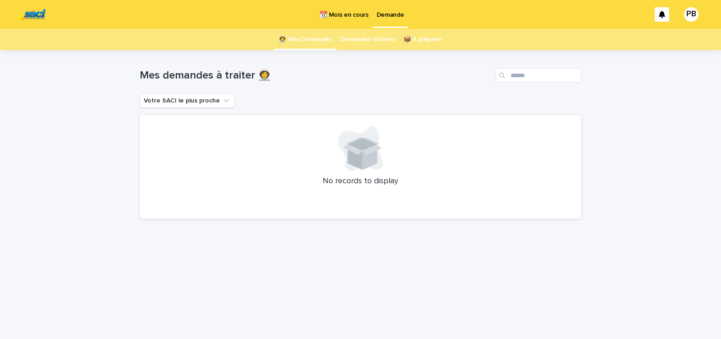
click at [620, 170] on div "Loading... Saving… Loading... Saving… Mes demandes à traiter 👩‍🚀 Votre SACI le …" at bounding box center [360, 194] width 721 height 289
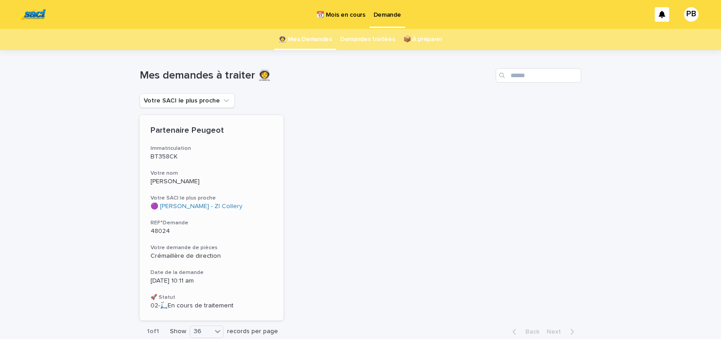
click at [239, 244] on h3 "Votre demande de pièces" at bounding box center [212, 247] width 122 height 7
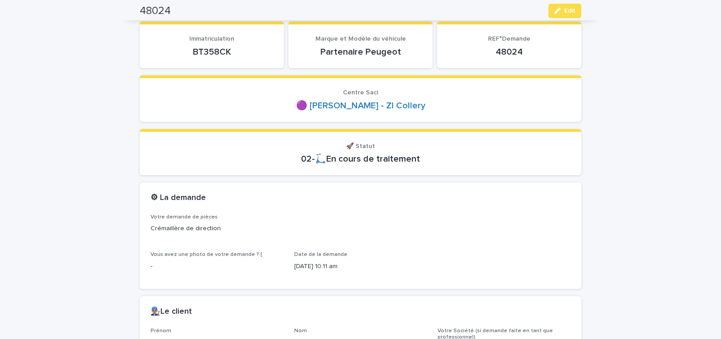
scroll to position [77, 0]
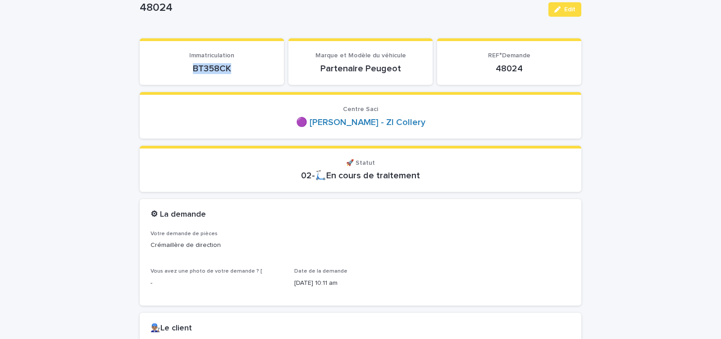
drag, startPoint x: 198, startPoint y: 71, endPoint x: 244, endPoint y: 70, distance: 45.6
click at [237, 70] on p "BT358CK" at bounding box center [212, 68] width 123 height 11
copy p "BT358CK"
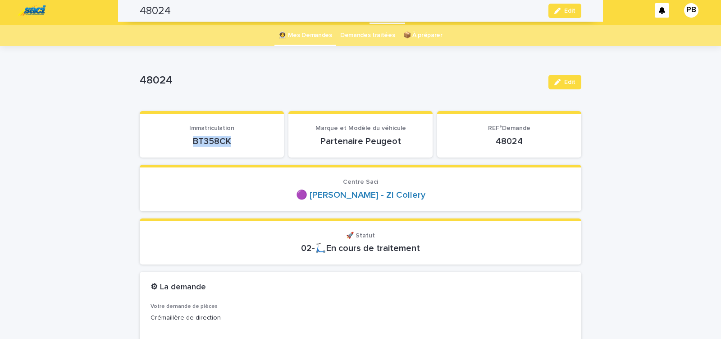
scroll to position [0, 0]
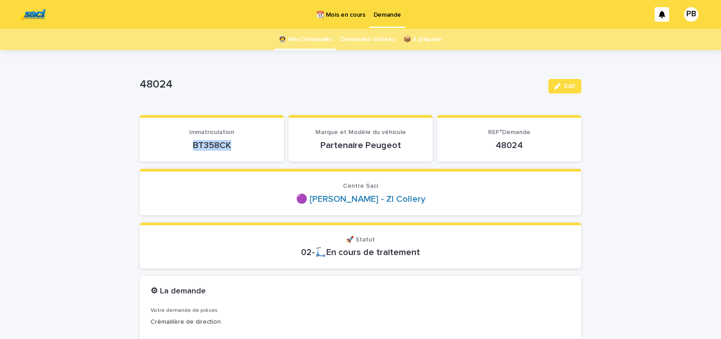
click at [361, 39] on link "Demandes traitées" at bounding box center [367, 39] width 55 height 21
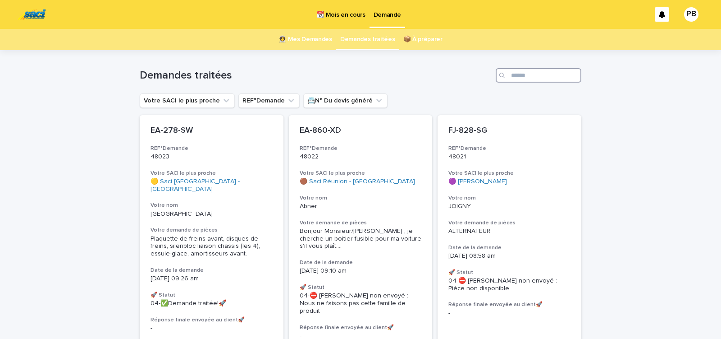
click at [516, 77] on input "Search" at bounding box center [539, 75] width 86 height 14
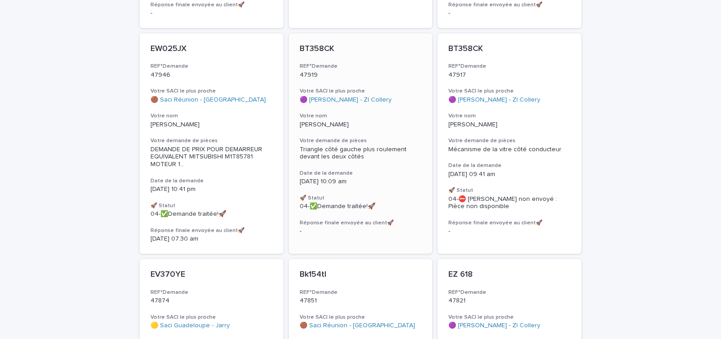
scroll to position [345, 0]
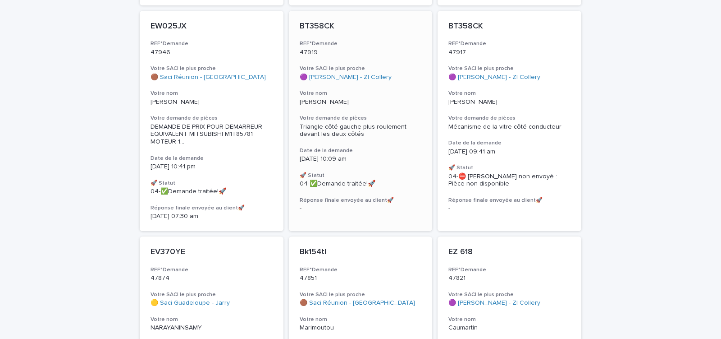
type input "***"
click at [394, 98] on p "Martine" at bounding box center [361, 102] width 122 height 8
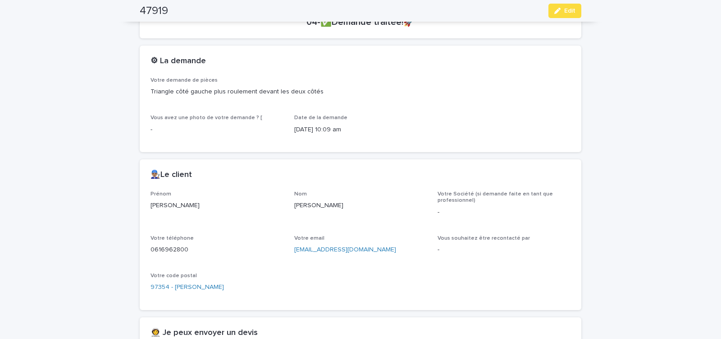
scroll to position [115, 0]
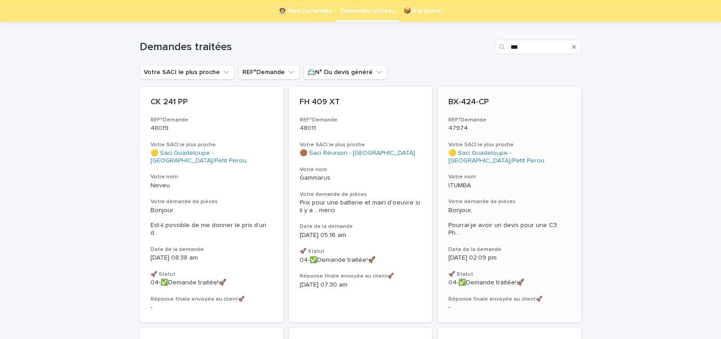
scroll to position [29, 0]
click at [524, 47] on input "***" at bounding box center [539, 46] width 86 height 14
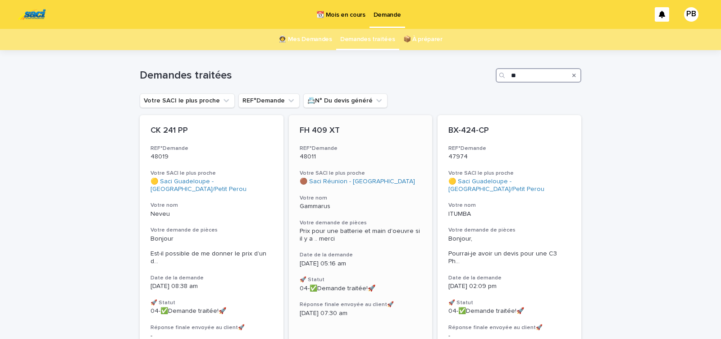
type input "*"
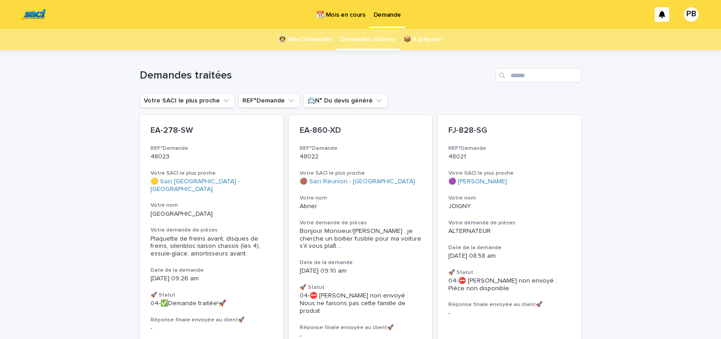
click at [348, 14] on p "📆 Mois en cours" at bounding box center [341, 9] width 49 height 19
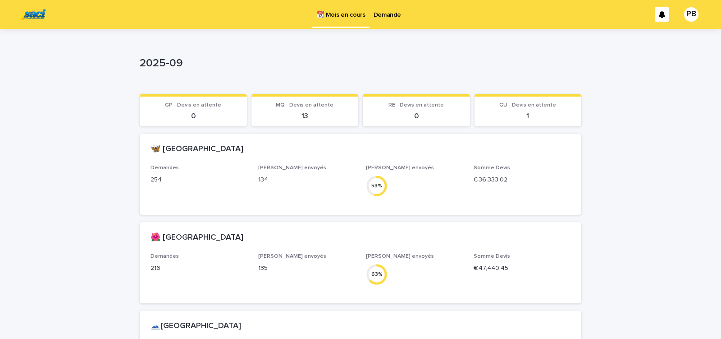
click at [382, 14] on p "Demande" at bounding box center [388, 9] width 28 height 19
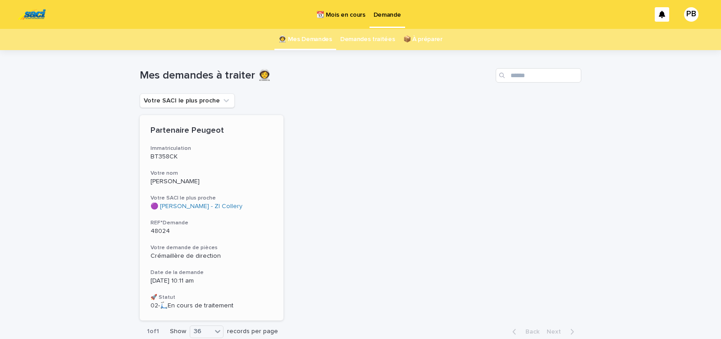
click at [252, 266] on div "Partenaire Peugeot Immatriculation BT358CK Votre nom Martine Votre SACI le plus…" at bounding box center [212, 217] width 144 height 205
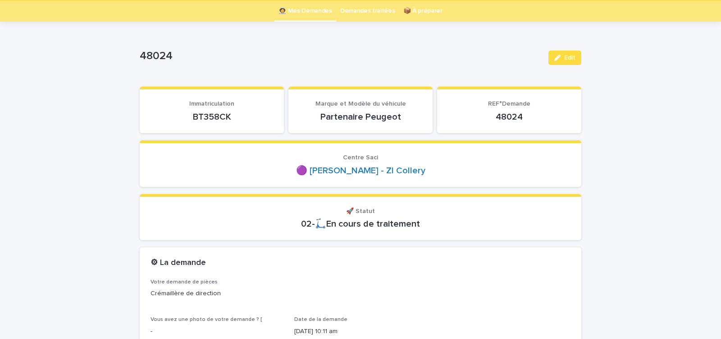
scroll to position [29, 0]
drag, startPoint x: 191, startPoint y: 120, endPoint x: 252, endPoint y: 119, distance: 60.4
click at [241, 119] on p "BT358CK" at bounding box center [212, 116] width 123 height 11
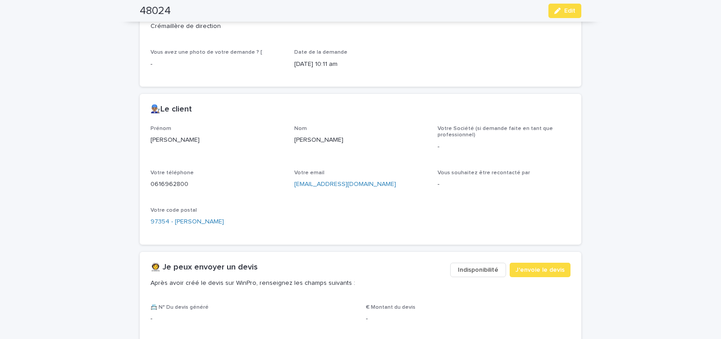
scroll to position [297, 0]
drag, startPoint x: 291, startPoint y: 187, endPoint x: 362, endPoint y: 185, distance: 71.3
click at [356, 186] on div "Prénom Marcel Nom Martine Votre Société (si demande faite en tant que professio…" at bounding box center [361, 178] width 420 height 108
copy link "celo_973@hotmail.fr"
click at [543, 266] on span "J'envoie le devis" at bounding box center [540, 267] width 49 height 9
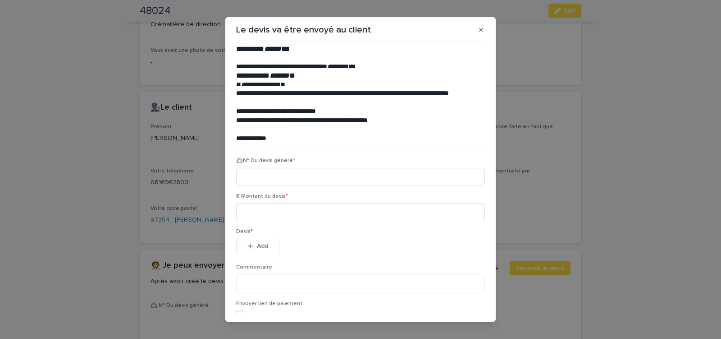
scroll to position [41, 0]
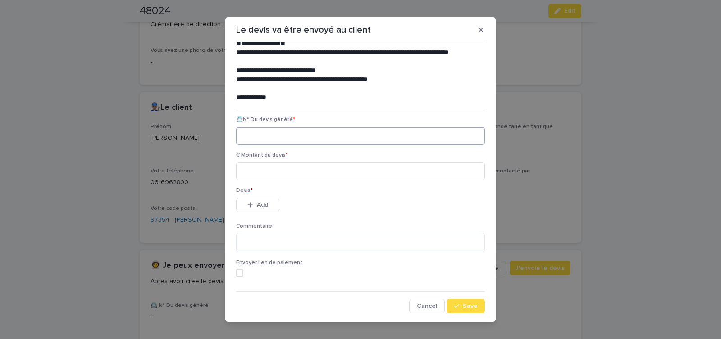
paste input "********"
type input "********"
click at [290, 175] on input at bounding box center [360, 171] width 249 height 18
type input "*******"
click at [266, 203] on button "Add" at bounding box center [257, 205] width 43 height 14
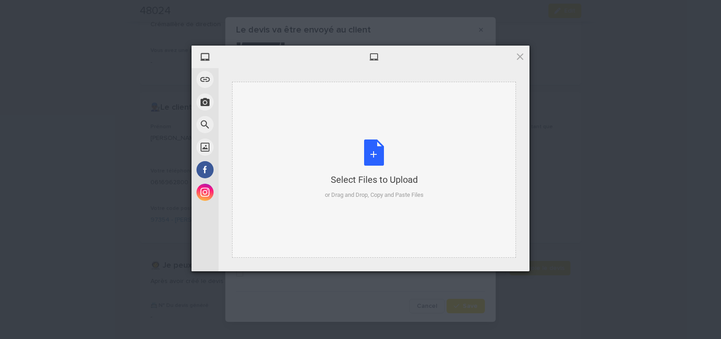
click at [373, 152] on div "Select Files to Upload or Drag and Drop, Copy and Paste Files" at bounding box center [374, 169] width 99 height 60
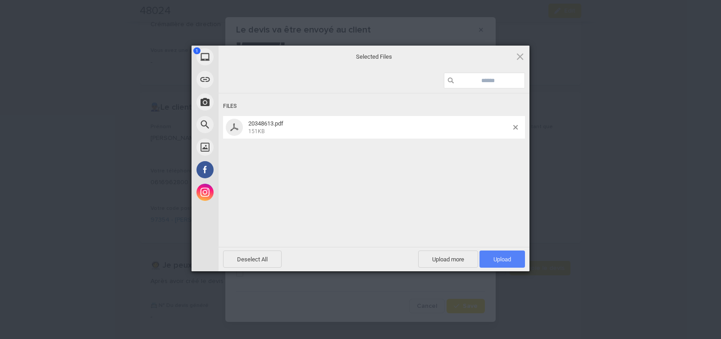
click at [502, 254] on span "Upload 1" at bounding box center [503, 258] width 46 height 17
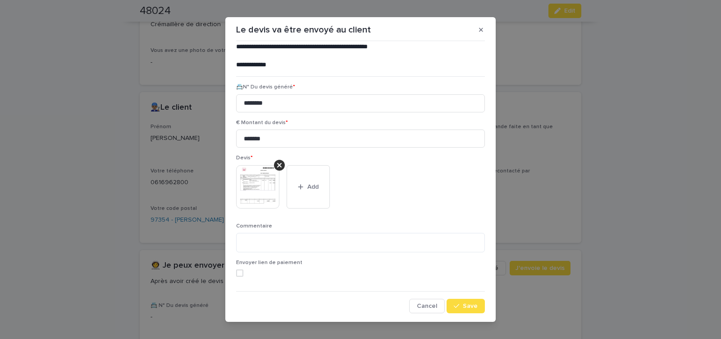
scroll to position [10, 0]
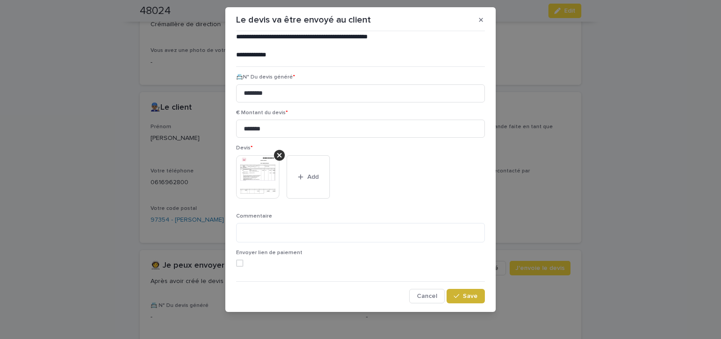
click at [463, 292] on button "Save" at bounding box center [466, 296] width 38 height 14
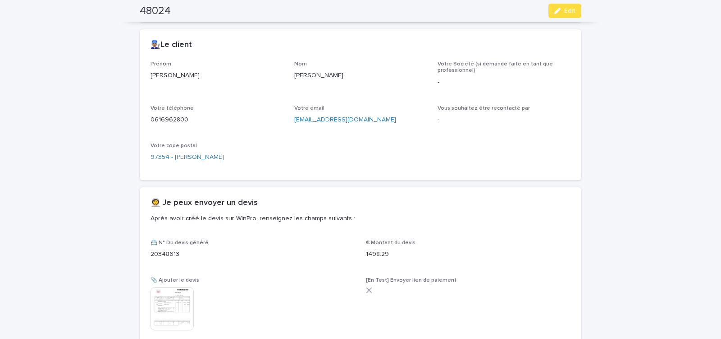
scroll to position [332, 0]
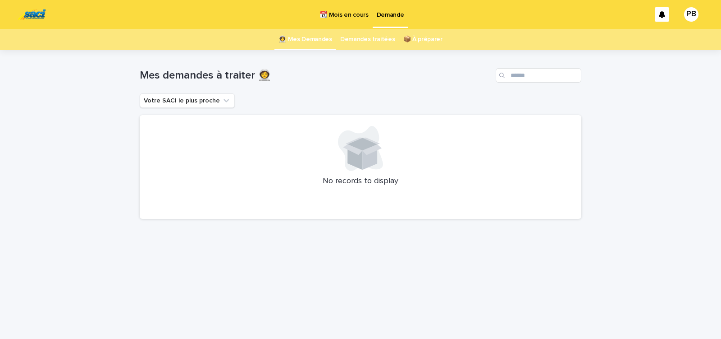
click at [71, 147] on div "Loading... Saving… Loading... Saving… Mes demandes à traiter 👩‍🚀 Votre SACI le …" at bounding box center [360, 194] width 721 height 289
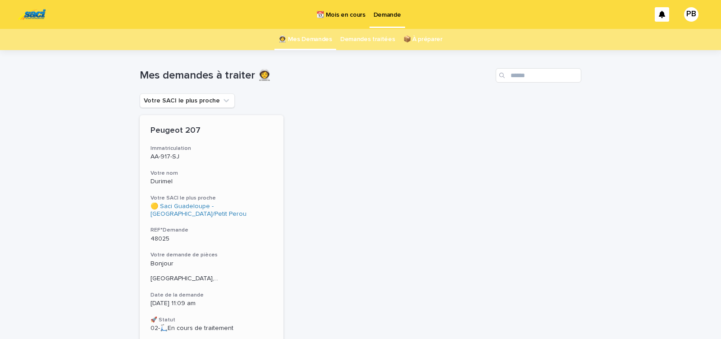
click at [228, 234] on div "48025" at bounding box center [212, 237] width 122 height 9
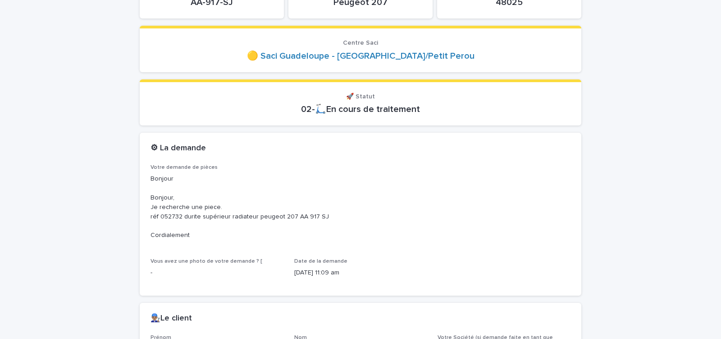
scroll to position [153, 0]
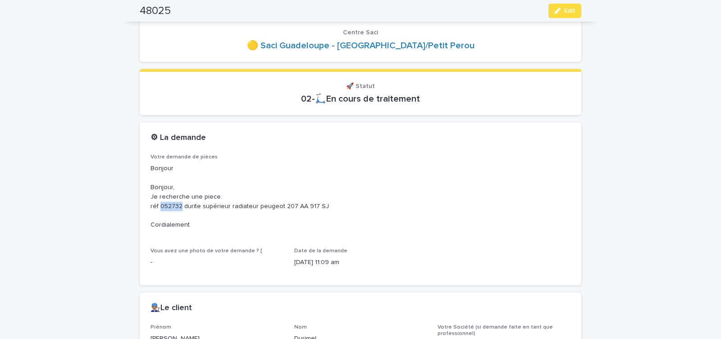
drag, startPoint x: 157, startPoint y: 207, endPoint x: 177, endPoint y: 207, distance: 19.8
click at [177, 207] on p "Bonjour Bonjour, Je recherche une piece. réf 052732 durite supérieur radiateur …" at bounding box center [361, 197] width 420 height 66
copy p "052732"
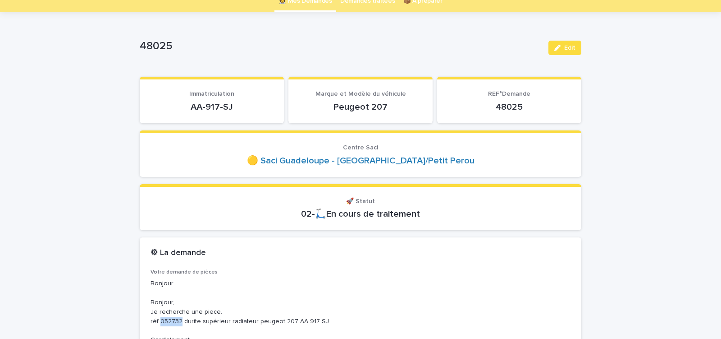
drag, startPoint x: 187, startPoint y: 107, endPoint x: 245, endPoint y: 105, distance: 58.7
click at [242, 106] on p "AA-917-SJ" at bounding box center [212, 106] width 123 height 11
copy p "AA-917-SJ"
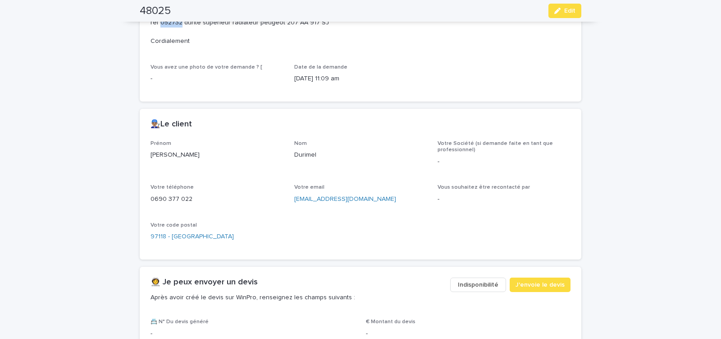
scroll to position [383, 0]
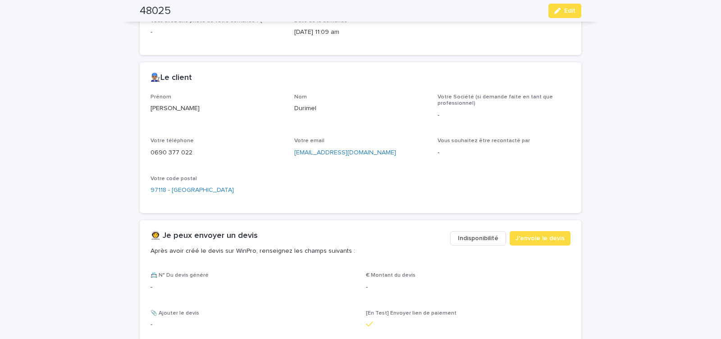
click at [479, 237] on span "Indisponibilité" at bounding box center [478, 238] width 41 height 9
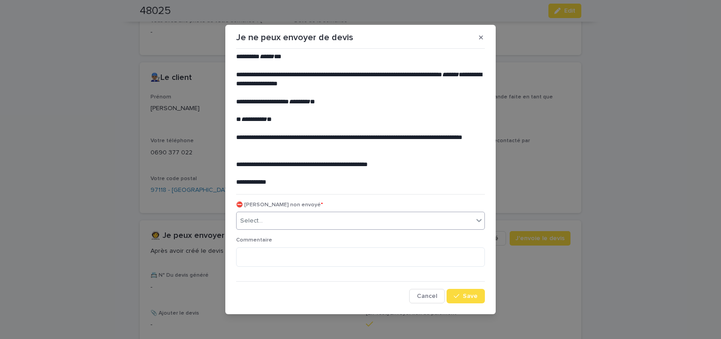
click at [283, 222] on div "Select..." at bounding box center [355, 220] width 237 height 15
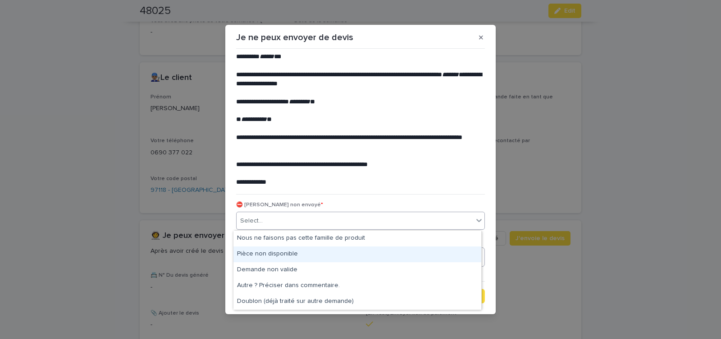
drag, startPoint x: 270, startPoint y: 254, endPoint x: 288, endPoint y: 256, distance: 18.2
click at [272, 254] on div "Pièce non disponible" at bounding box center [358, 254] width 248 height 16
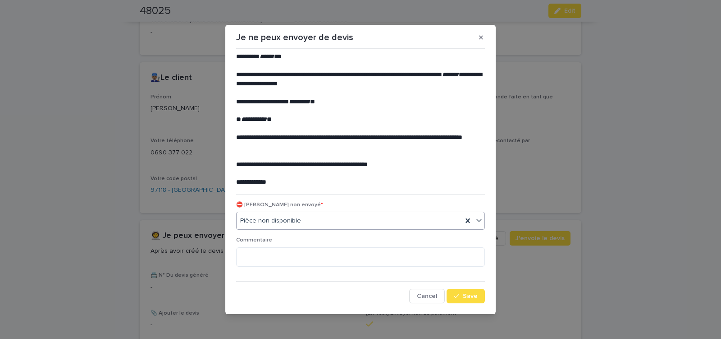
drag, startPoint x: 465, startPoint y: 297, endPoint x: 406, endPoint y: 277, distance: 62.2
click at [465, 296] on span "Save" at bounding box center [470, 296] width 15 height 6
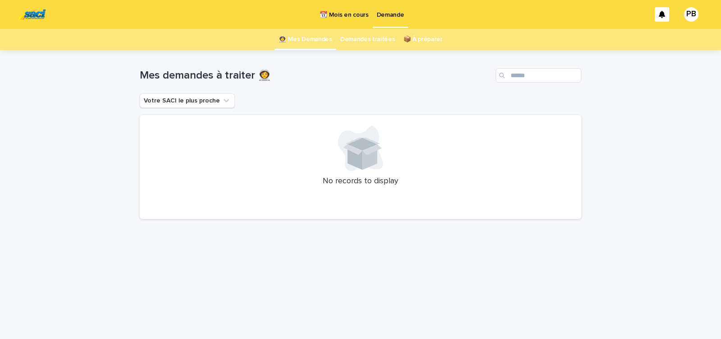
click at [345, 14] on p "📆 Mois en cours" at bounding box center [344, 9] width 49 height 19
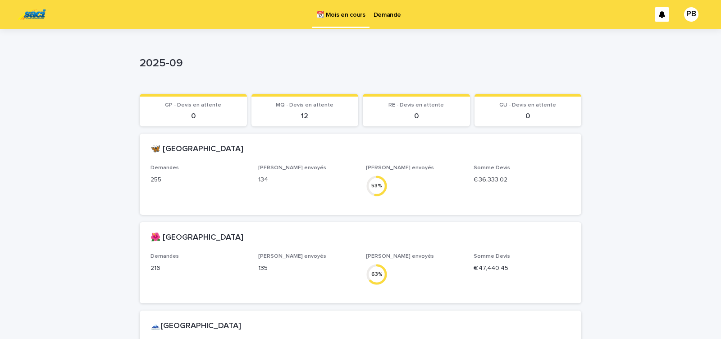
click at [327, 67] on p "2025-09" at bounding box center [359, 63] width 438 height 13
click at [388, 15] on p "Demande" at bounding box center [388, 9] width 28 height 19
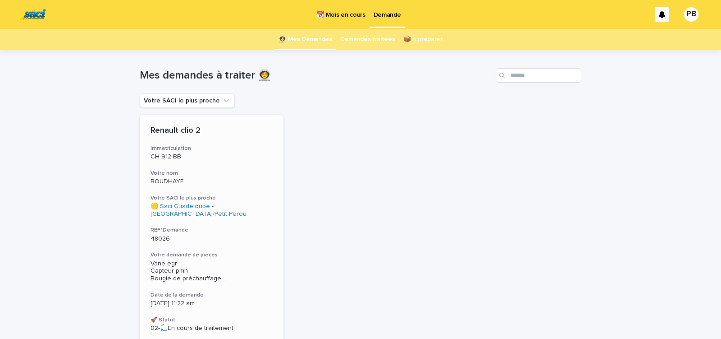
click at [236, 232] on h3 "REF°Demande" at bounding box center [212, 229] width 122 height 7
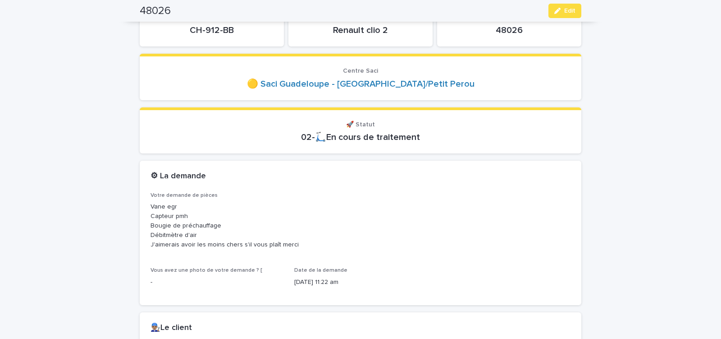
scroll to position [77, 0]
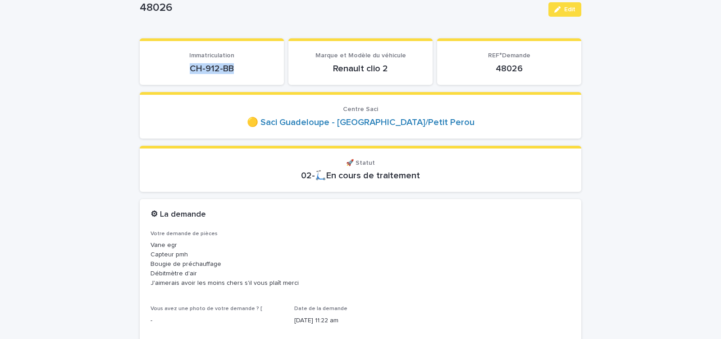
drag, startPoint x: 185, startPoint y: 69, endPoint x: 233, endPoint y: 68, distance: 47.8
click at [230, 68] on p "CH-912-BB" at bounding box center [212, 68] width 123 height 11
copy p "CH-912-BB"
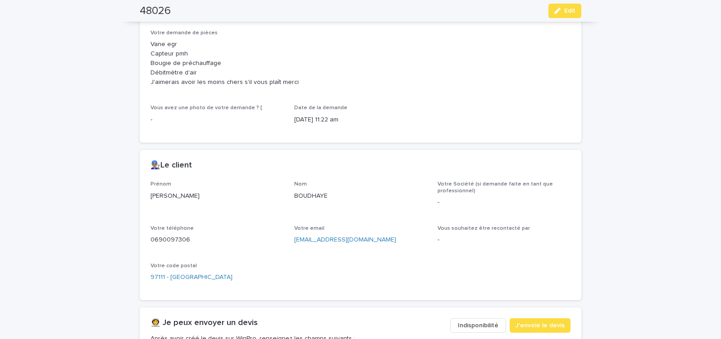
scroll to position [307, 0]
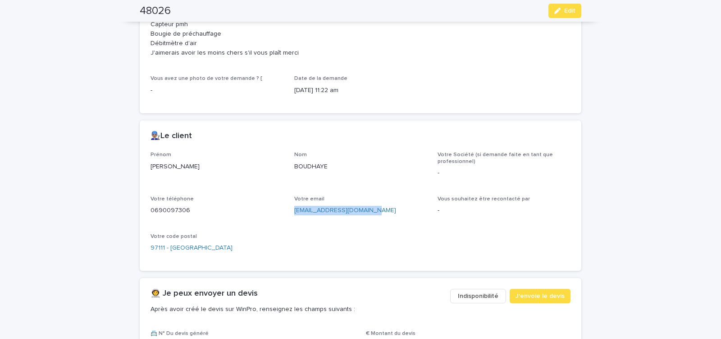
drag, startPoint x: 290, startPoint y: 218, endPoint x: 381, endPoint y: 217, distance: 91.1
click at [377, 216] on div "Prénom Matthieu Nom BOUDHAYE Votre Société (si demande faite en tant que profes…" at bounding box center [361, 206] width 420 height 108
copy link "bouboumatthieu@yahoo.com"
click at [551, 294] on span "J'envoie le devis" at bounding box center [540, 295] width 49 height 9
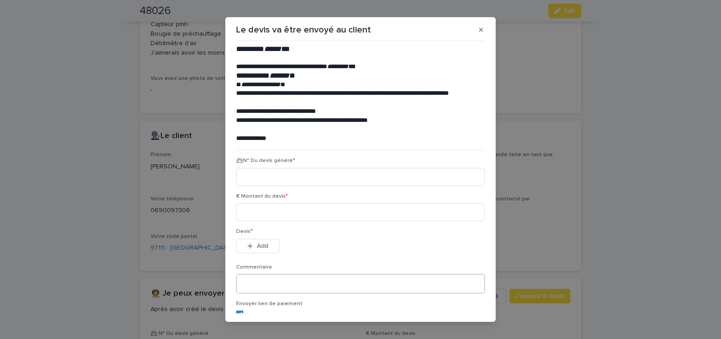
scroll to position [41, 0]
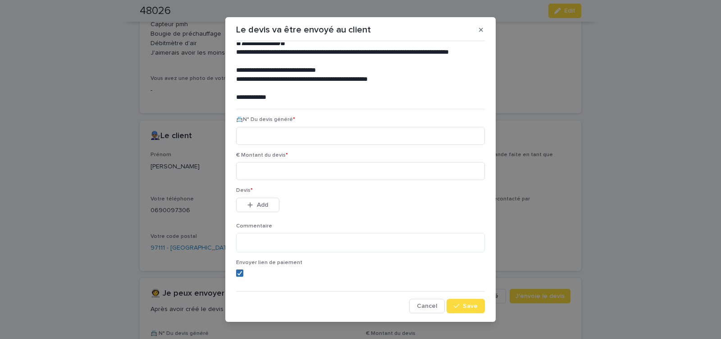
click at [236, 273] on span at bounding box center [239, 272] width 7 height 7
paste input "********"
type input "********"
click at [253, 175] on input at bounding box center [360, 171] width 249 height 18
type input "******"
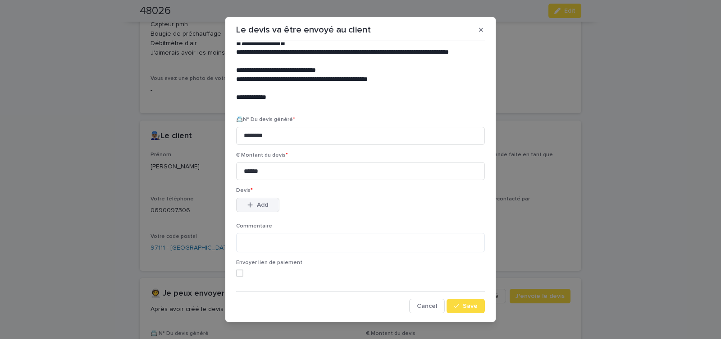
click at [257, 203] on span "Add" at bounding box center [262, 205] width 11 height 6
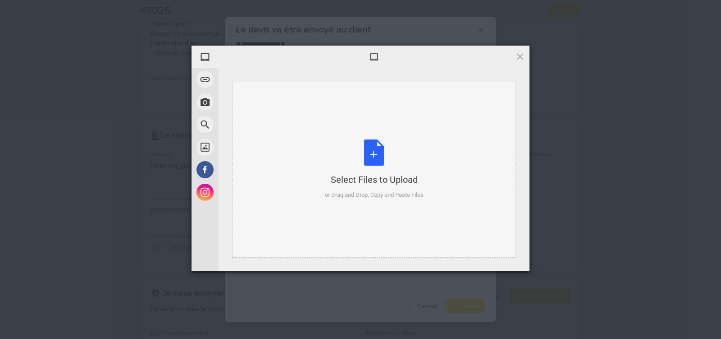
click at [373, 154] on div "Select Files to Upload or Drag and Drop, Copy and Paste Files" at bounding box center [374, 169] width 99 height 60
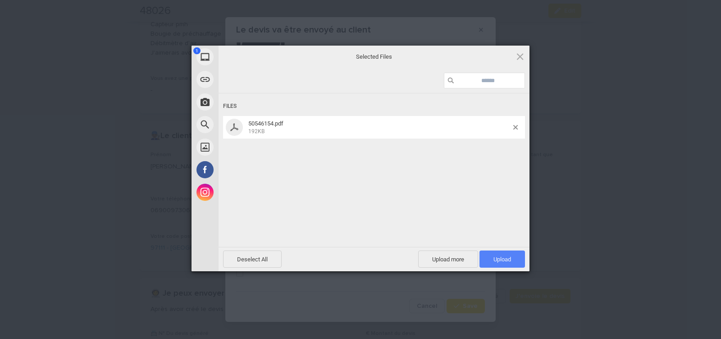
click at [496, 259] on span "Upload 1" at bounding box center [503, 259] width 18 height 7
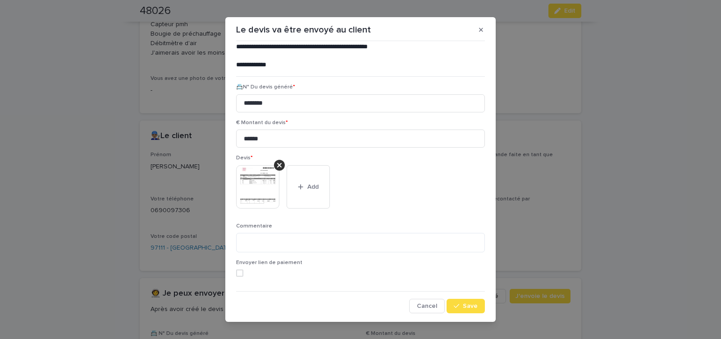
scroll to position [10, 0]
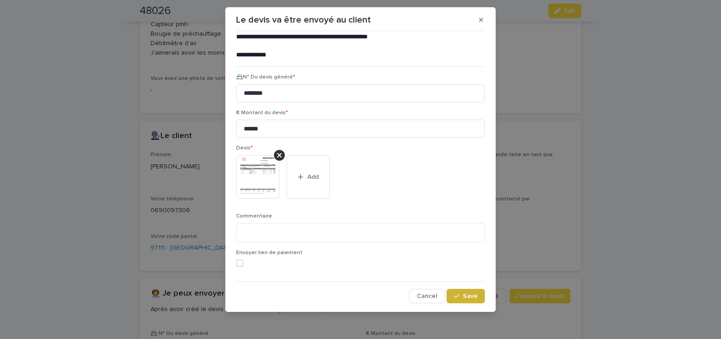
click at [467, 294] on span "Save" at bounding box center [470, 296] width 15 height 6
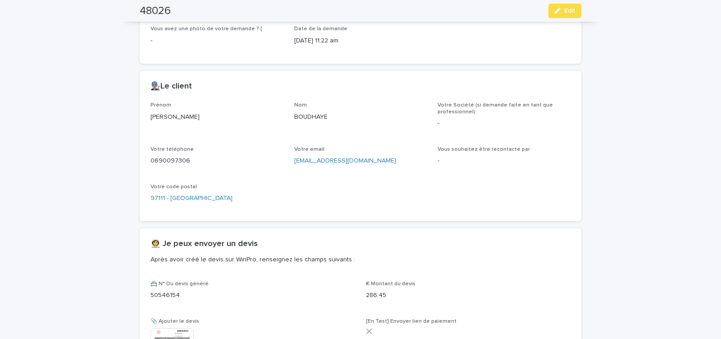
scroll to position [241, 0]
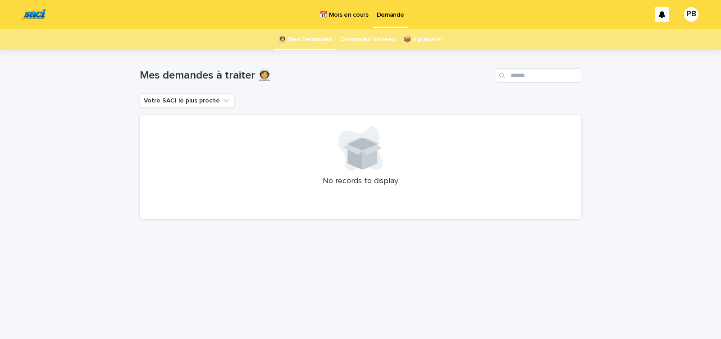
click at [432, 244] on div "Loading... Saving… Loading... Saving… Mes demandes à traiter 👩‍🚀 Votre SACI le …" at bounding box center [360, 183] width 451 height 266
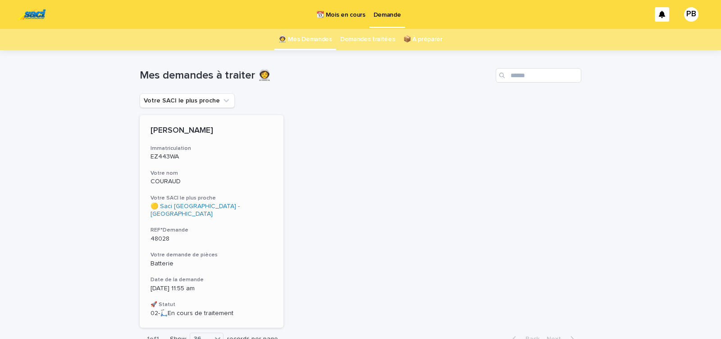
click at [223, 226] on h3 "REF°Demande" at bounding box center [212, 229] width 122 height 7
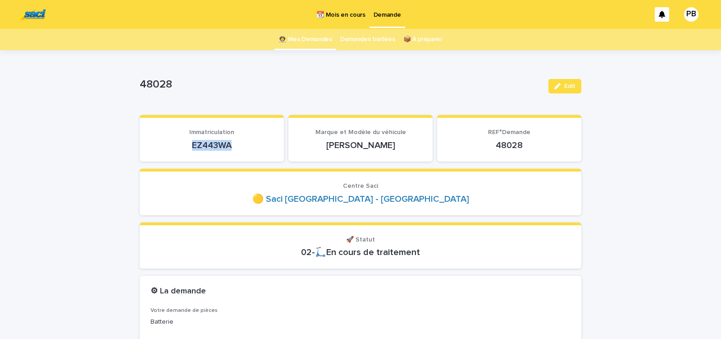
drag, startPoint x: 188, startPoint y: 145, endPoint x: 240, endPoint y: 145, distance: 51.9
click at [240, 145] on p "EZ443WA" at bounding box center [212, 145] width 123 height 11
copy p "EZ443WA"
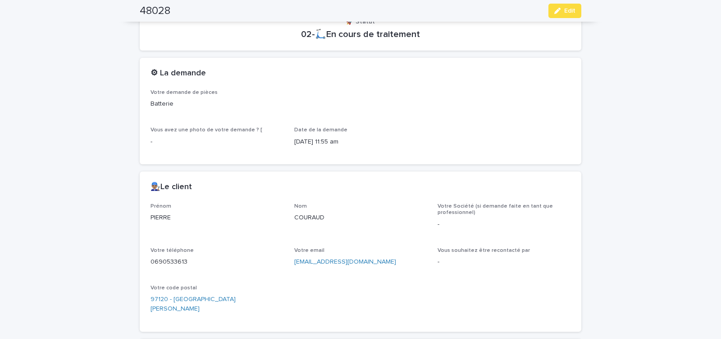
scroll to position [230, 0]
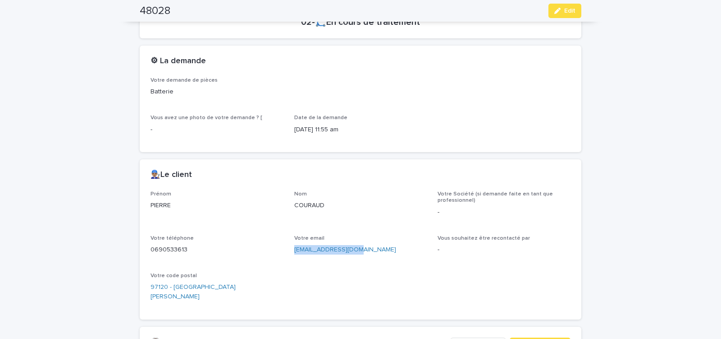
drag, startPoint x: 289, startPoint y: 256, endPoint x: 371, endPoint y: 254, distance: 82.1
click at [371, 254] on div "Prénom PIERRE Nom COURAUD Votre Société (si demande faite en tant que professio…" at bounding box center [361, 250] width 420 height 118
copy link "pcouraud@wanadoo.fr"
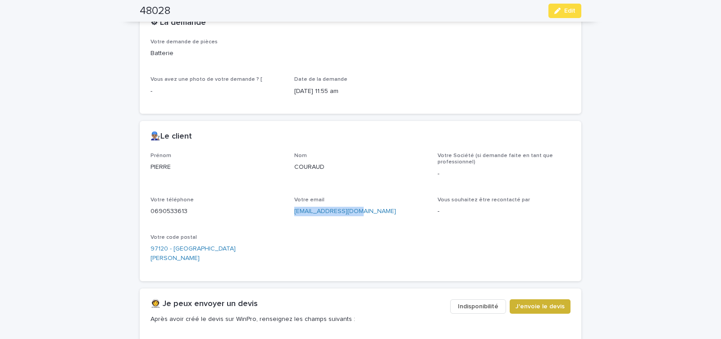
click at [532, 302] on span "J'envoie le devis" at bounding box center [540, 306] width 49 height 9
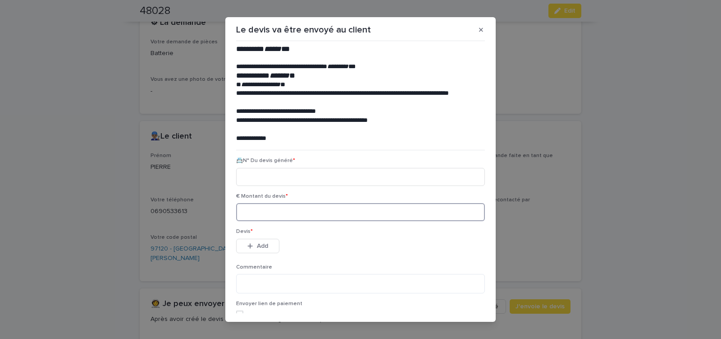
click at [281, 213] on input at bounding box center [360, 212] width 249 height 18
type input "******"
paste input "********"
type input "********"
click at [265, 244] on span "Add" at bounding box center [262, 246] width 11 height 6
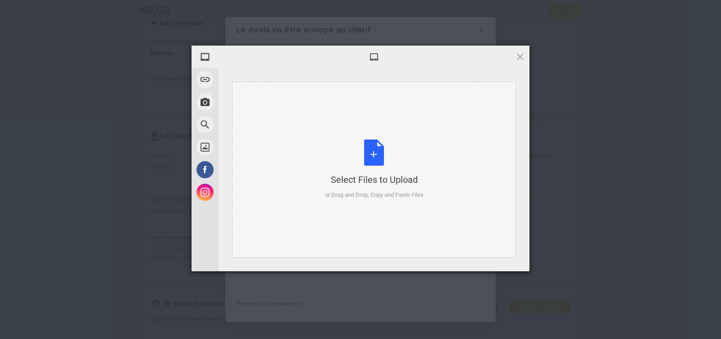
click at [369, 158] on div "Select Files to Upload or Drag and Drop, Copy and Paste Files" at bounding box center [374, 169] width 99 height 60
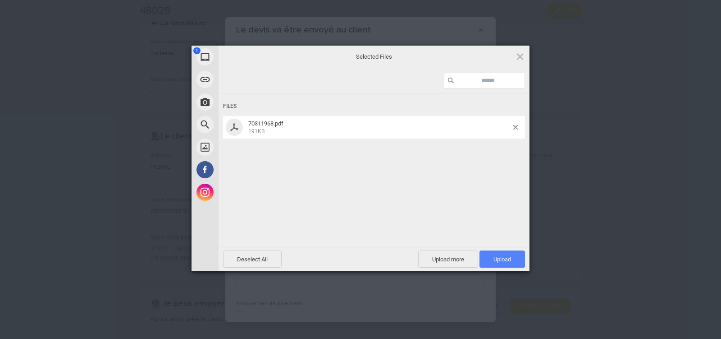
click at [499, 261] on span "Upload 1" at bounding box center [503, 259] width 18 height 7
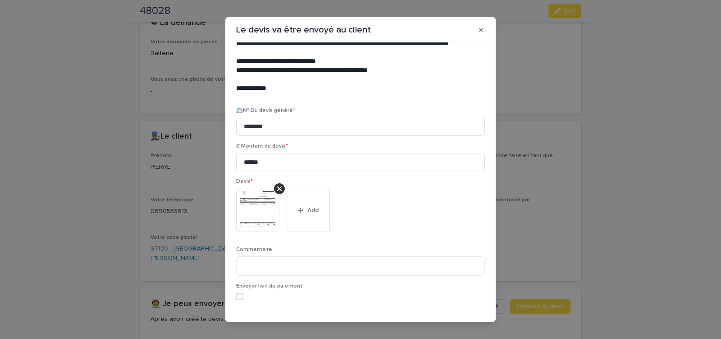
scroll to position [74, 0]
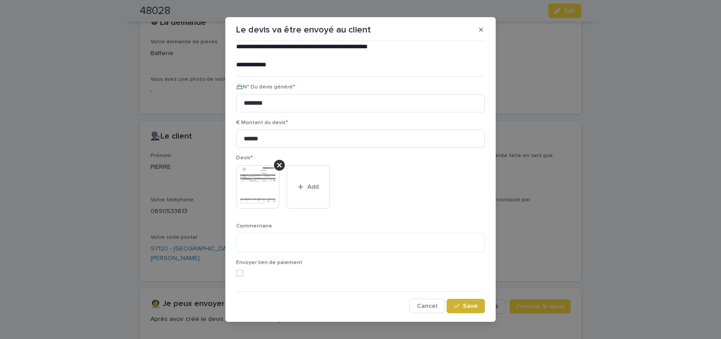
click at [465, 305] on span "Save" at bounding box center [470, 306] width 15 height 6
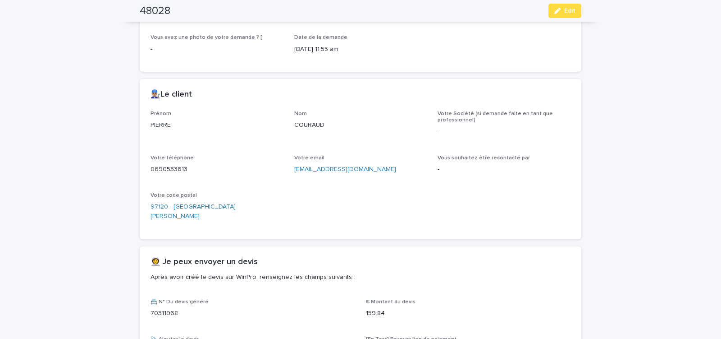
scroll to position [433, 0]
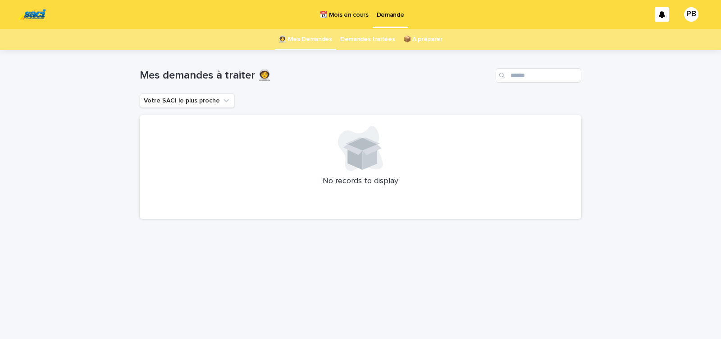
click at [271, 304] on div "Loading... Saving… Loading... Saving… Mes demandes à traiter 👩‍🚀 Votre SACI le …" at bounding box center [360, 183] width 451 height 266
click at [565, 306] on div "Loading... Saving… Loading... Saving… Mes demandes à traiter 👩‍🚀 Votre SACI le …" at bounding box center [360, 183] width 451 height 266
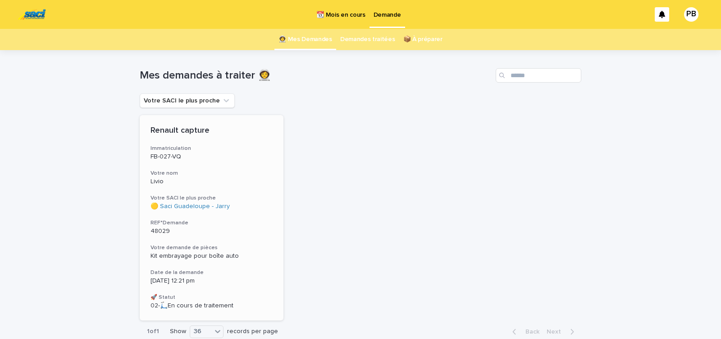
click at [236, 233] on p "48029" at bounding box center [212, 231] width 122 height 8
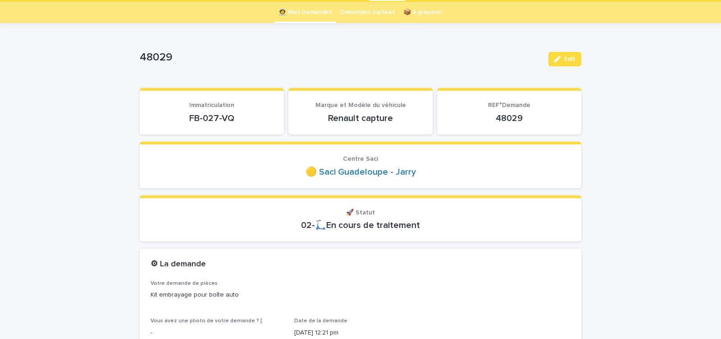
scroll to position [38, 0]
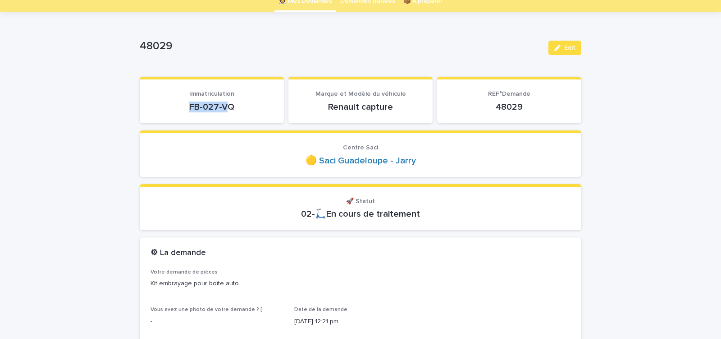
drag, startPoint x: 179, startPoint y: 101, endPoint x: 249, endPoint y: 104, distance: 69.5
click at [246, 104] on p "FB-027-VQ" at bounding box center [212, 106] width 123 height 11
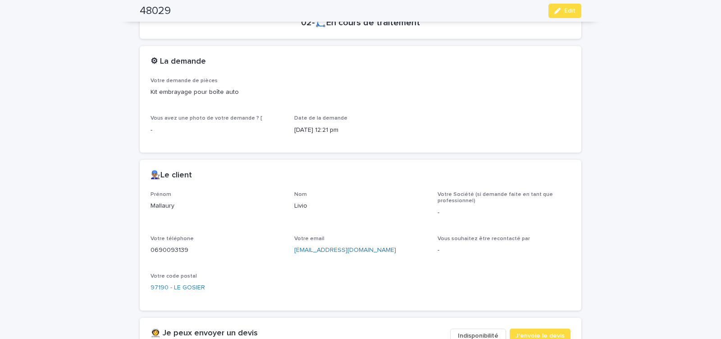
scroll to position [230, 0]
drag, startPoint x: 290, startPoint y: 253, endPoint x: 382, endPoint y: 249, distance: 92.5
click at [381, 249] on div "Prénom Mallaury Nom Livio Votre Société (si demande faite en tant que professio…" at bounding box center [361, 245] width 420 height 108
click at [526, 332] on span "J'envoie le devis" at bounding box center [540, 335] width 49 height 9
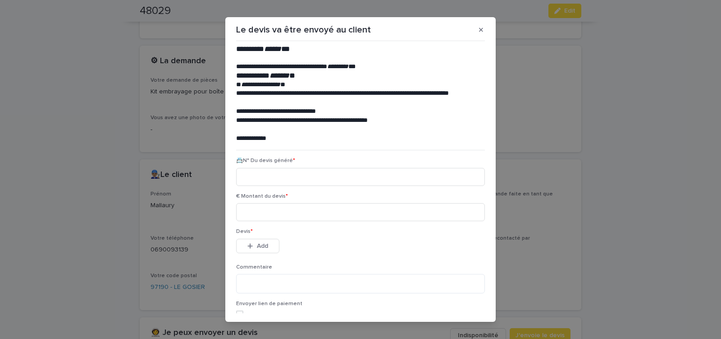
scroll to position [41, 0]
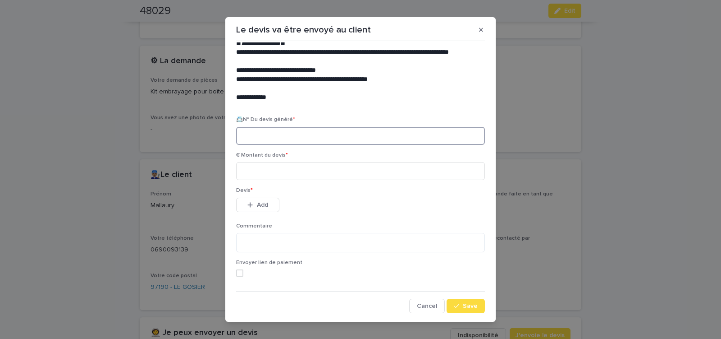
paste input "********"
type input "********"
click at [280, 175] on input at bounding box center [360, 171] width 249 height 18
type input "*******"
click at [263, 206] on span "Add" at bounding box center [262, 205] width 11 height 6
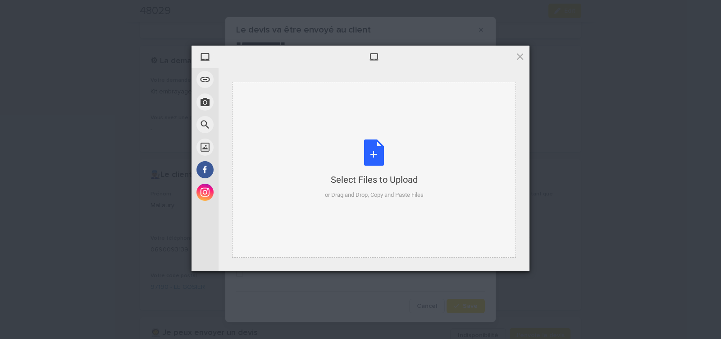
click at [375, 155] on div "Select Files to Upload or Drag and Drop, Copy and Paste Files" at bounding box center [374, 169] width 99 height 60
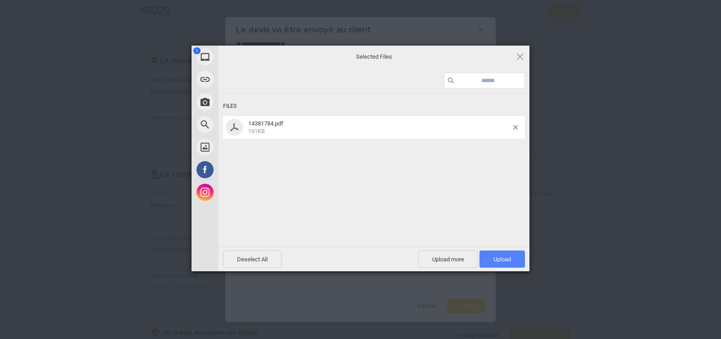
click at [495, 259] on span "Upload 1" at bounding box center [503, 259] width 18 height 7
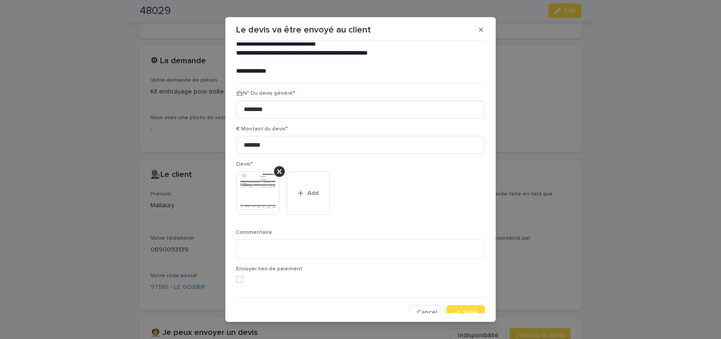
scroll to position [74, 0]
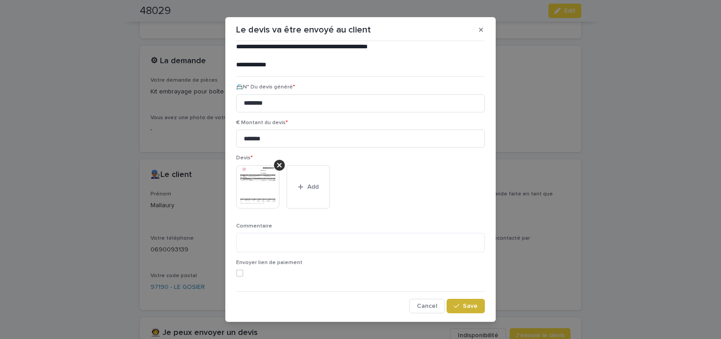
click at [463, 307] on span "Save" at bounding box center [470, 306] width 15 height 6
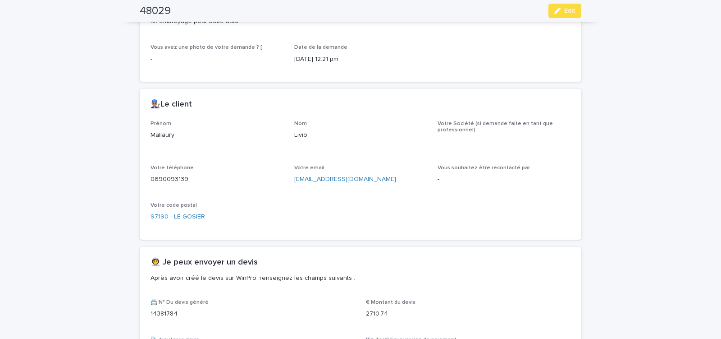
scroll to position [265, 0]
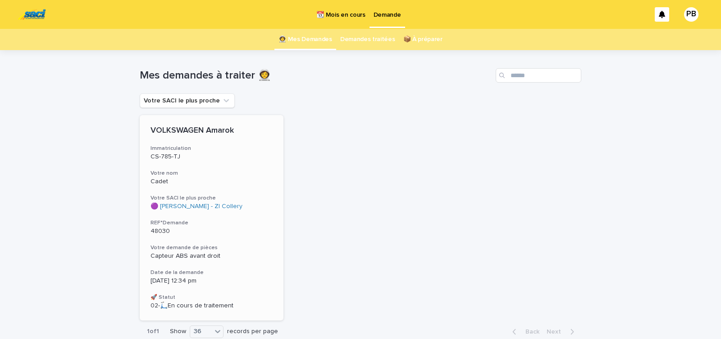
click at [248, 229] on p "48030" at bounding box center [212, 231] width 122 height 8
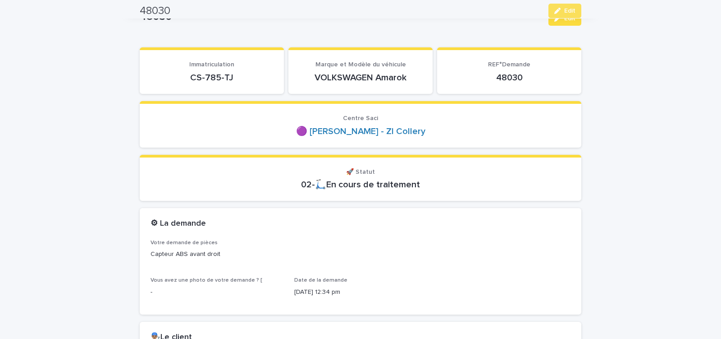
scroll to position [38, 0]
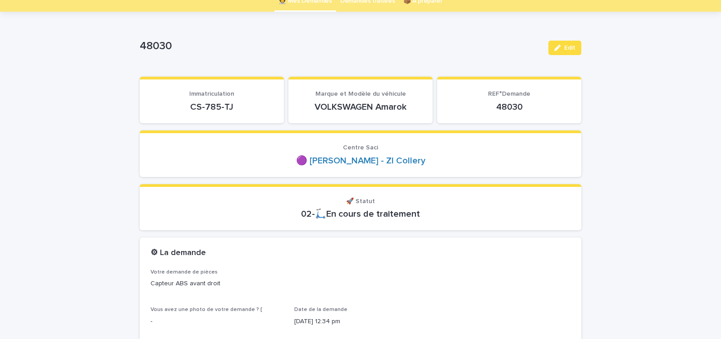
drag, startPoint x: 188, startPoint y: 107, endPoint x: 250, endPoint y: 105, distance: 62.7
click at [250, 106] on p "CS-785-TJ" at bounding box center [212, 106] width 123 height 11
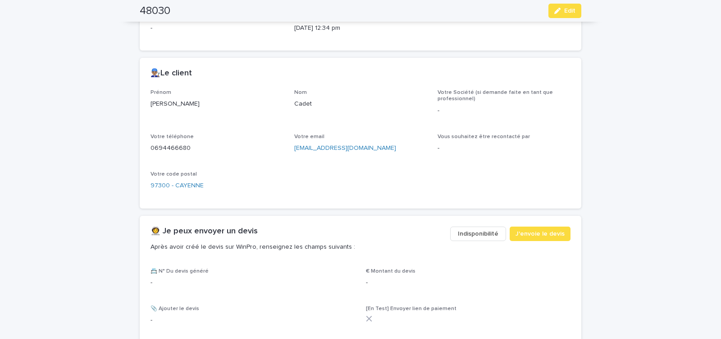
scroll to position [345, 0]
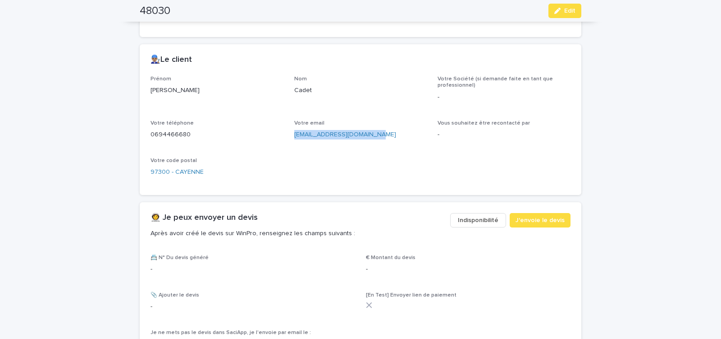
drag, startPoint x: 291, startPoint y: 138, endPoint x: 372, endPoint y: 141, distance: 80.8
click at [369, 141] on div "Prénom Yves Nom Cadet Votre Société (si demande faite en tant que professionnel…" at bounding box center [361, 130] width 420 height 108
click at [510, 219] on button "J'envoie le devis" at bounding box center [540, 220] width 61 height 14
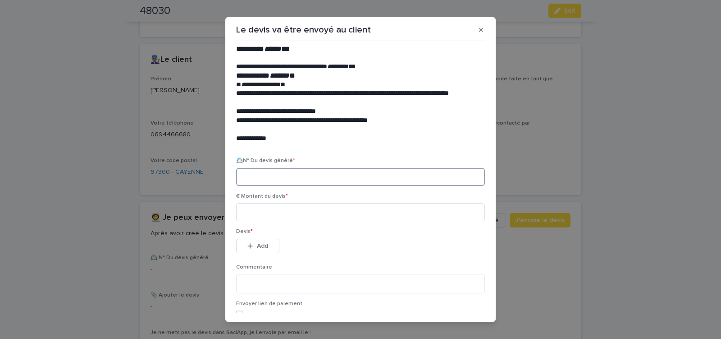
paste input "********"
type input "********"
click at [260, 211] on input at bounding box center [360, 212] width 249 height 18
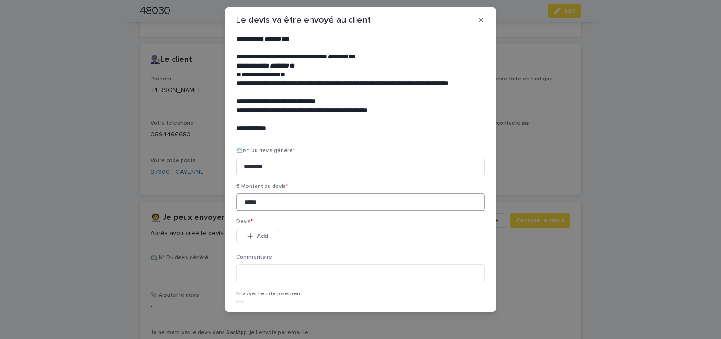
type input "*****"
click at [263, 238] on span "Add" at bounding box center [262, 236] width 11 height 6
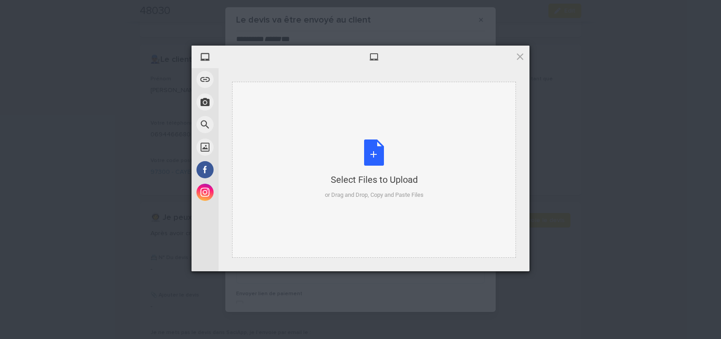
click at [371, 150] on div "Select Files to Upload or Drag and Drop, Copy and Paste Files" at bounding box center [374, 169] width 99 height 60
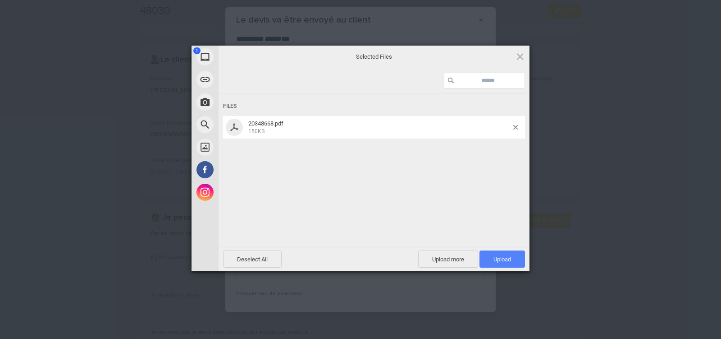
click at [505, 261] on span "Upload 1" at bounding box center [503, 259] width 18 height 7
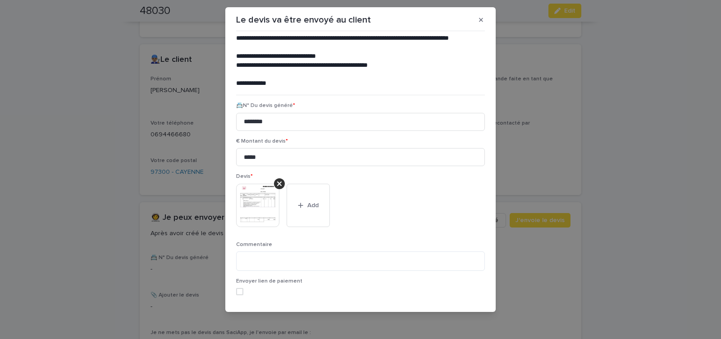
scroll to position [74, 0]
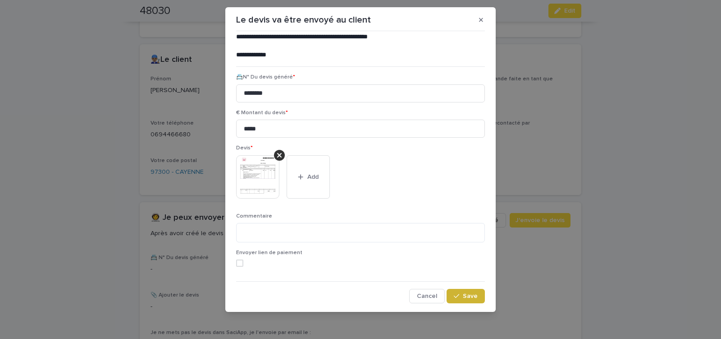
click at [460, 291] on button "Save" at bounding box center [466, 296] width 38 height 14
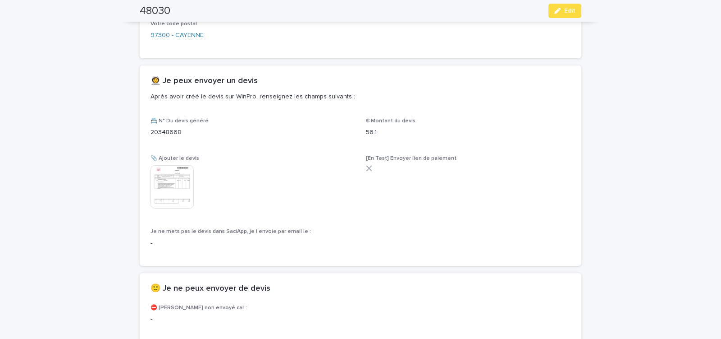
scroll to position [510, 0]
